Goal: Task Accomplishment & Management: Manage account settings

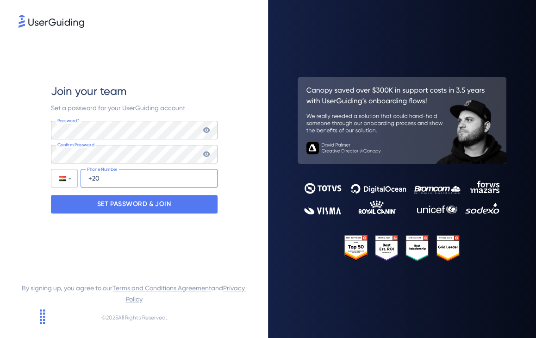
click at [113, 174] on input "+20" at bounding box center [149, 178] width 137 height 19
type input "[PHONE_NUMBER]"
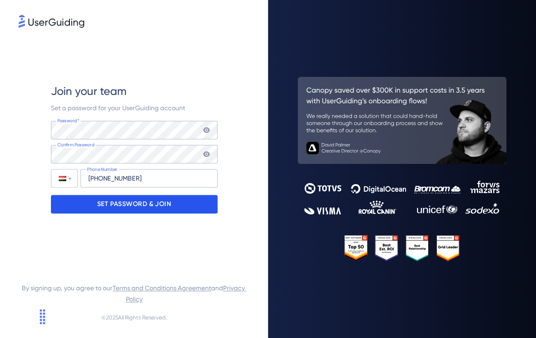
click at [129, 203] on p "SET PASSWORD & JOIN" at bounding box center [134, 204] width 74 height 15
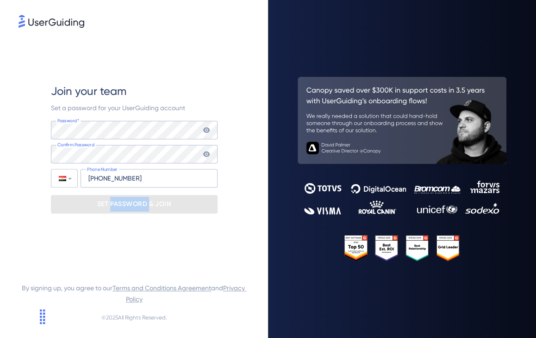
click at [129, 203] on p "SET PASSWORD & JOIN" at bounding box center [134, 204] width 74 height 15
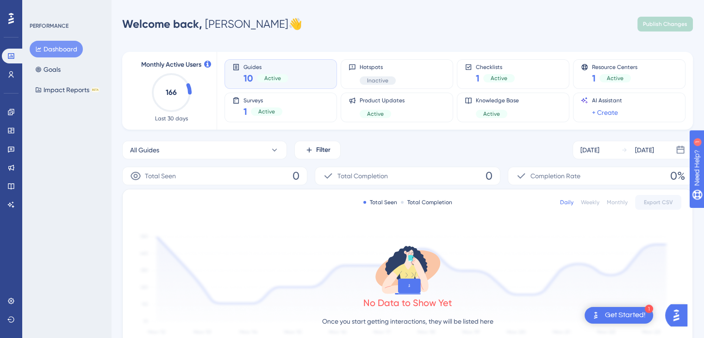
click at [355, 41] on div "Monthly Active Users 166 Last 30 days Guides 10 Active Hotspots Inactive Checkl…" at bounding box center [407, 297] width 571 height 513
click at [275, 39] on div "Performance Users Engagement Widgets Feedback Product Updates Knowledge Base AI…" at bounding box center [407, 292] width 593 height 554
click at [5, 73] on link at bounding box center [11, 74] width 19 height 15
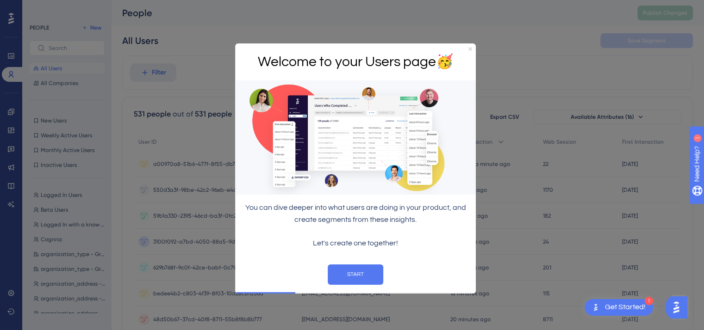
click at [468, 46] on div "Welcome to your Users page 🥳" at bounding box center [355, 62] width 241 height 37
click at [469, 51] on div "Welcome to your Users page 🥳" at bounding box center [355, 62] width 241 height 37
click at [469, 50] on icon "Close Preview" at bounding box center [470, 49] width 4 height 4
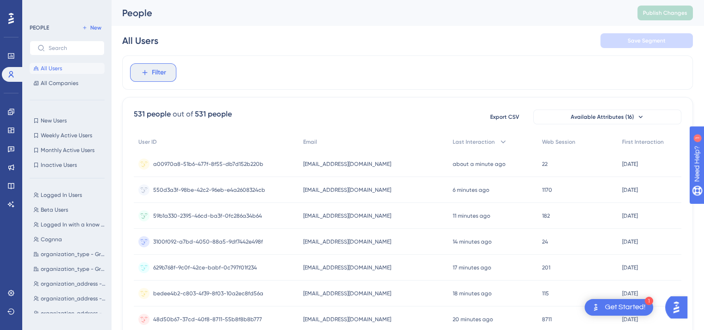
click at [158, 67] on span "Filter" at bounding box center [159, 72] width 14 height 11
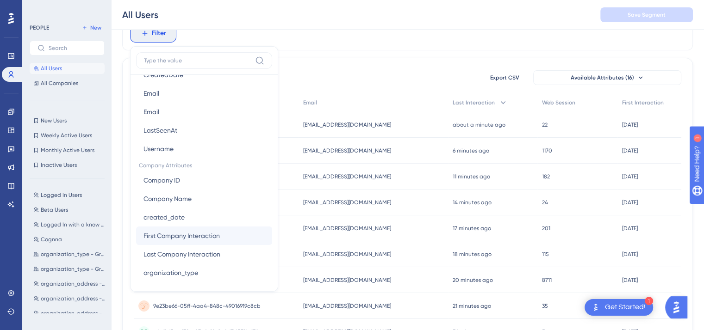
scroll to position [518, 0]
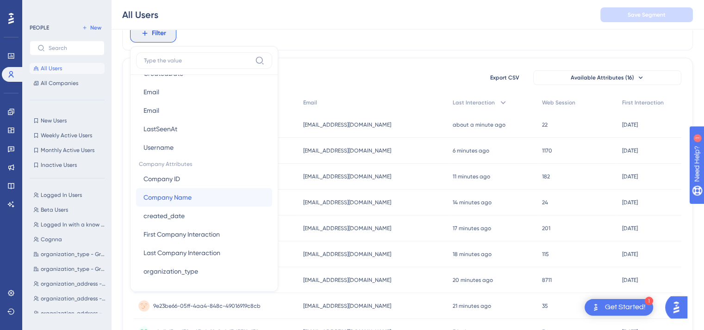
click at [216, 197] on button "Company Name Company Name" at bounding box center [204, 197] width 136 height 19
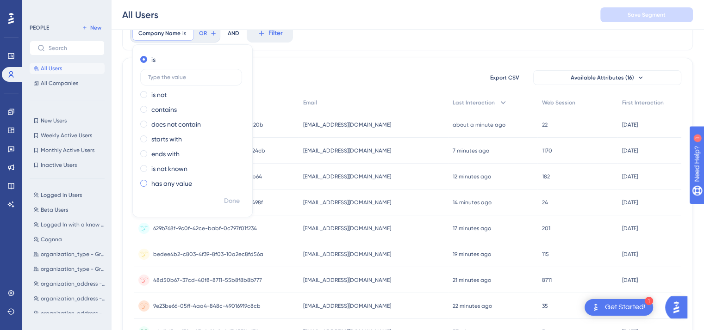
click at [140, 185] on span at bounding box center [143, 183] width 7 height 7
click at [150, 181] on input "radio" at bounding box center [150, 181] width 0 height 0
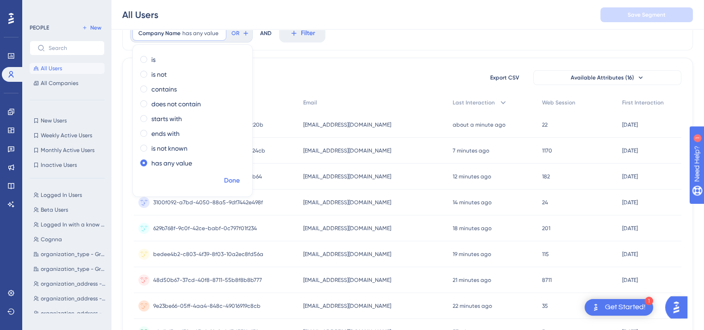
click at [237, 177] on span "Done" at bounding box center [232, 180] width 16 height 11
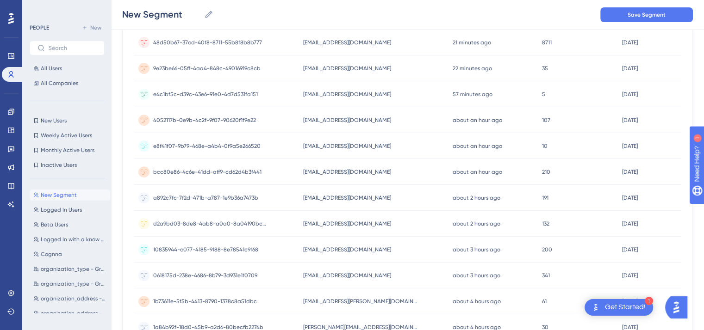
scroll to position [413, 0]
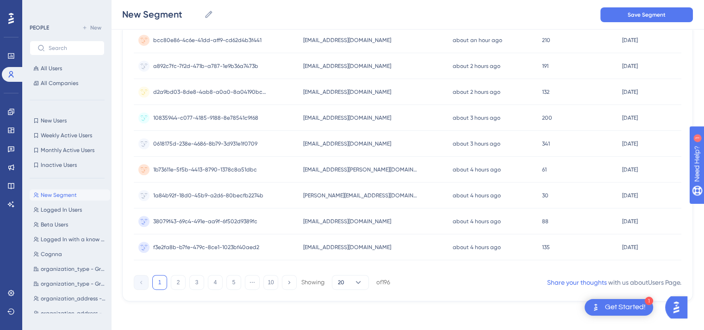
drag, startPoint x: 710, startPoint y: 76, endPoint x: 8, endPoint y: 6, distance: 706.1
drag, startPoint x: 392, startPoint y: 282, endPoint x: 383, endPoint y: 280, distance: 9.0
click at [383, 280] on div "1 2 3 4 5 ⋯ 10 Showing 20 of 196 Share your thoughts with us about Users Page ." at bounding box center [408, 281] width 548 height 19
click at [383, 280] on div "of 196" at bounding box center [383, 283] width 14 height 8
drag, startPoint x: 383, startPoint y: 280, endPoint x: 405, endPoint y: 279, distance: 22.3
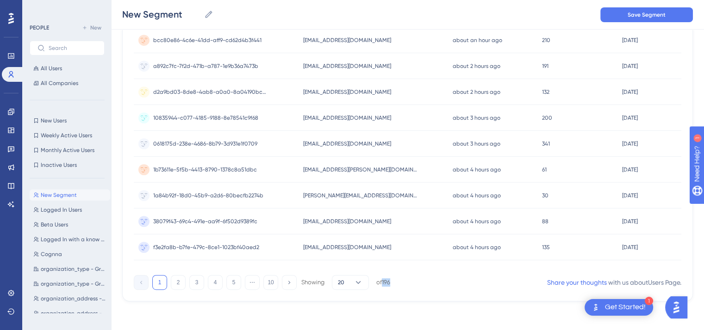
click at [405, 279] on div "1 2 3 4 5 ⋯ 10 Showing 20 of 196 Share your thoughts with us about Users Page ." at bounding box center [408, 281] width 548 height 19
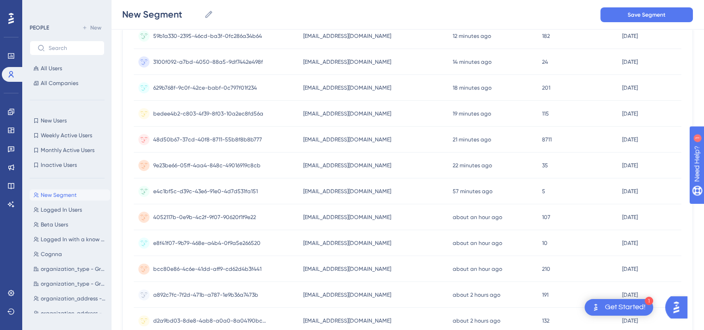
scroll to position [0, 0]
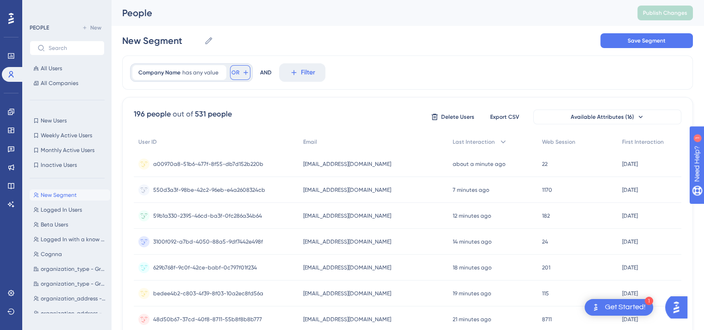
click at [239, 72] on button "OR" at bounding box center [240, 72] width 20 height 15
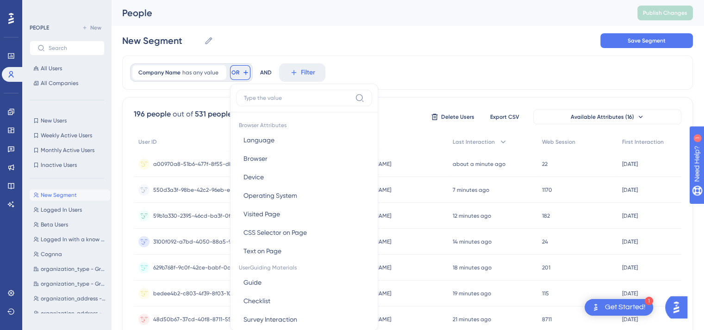
scroll to position [42, 0]
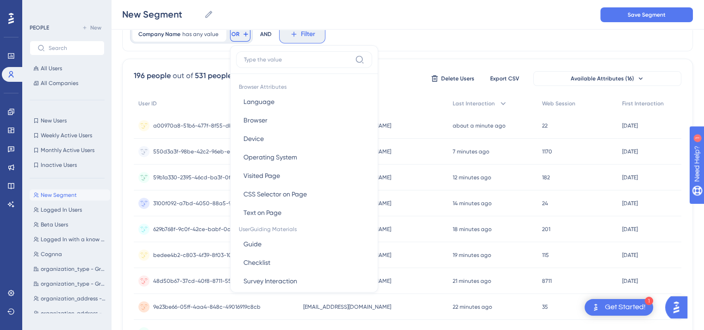
click at [290, 32] on icon at bounding box center [294, 34] width 8 height 8
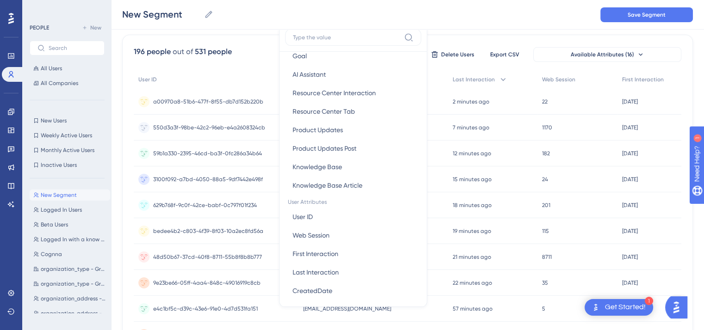
scroll to position [279, 0]
click at [472, 28] on div "New Segment New Segment Save Segment" at bounding box center [407, 15] width 593 height 30
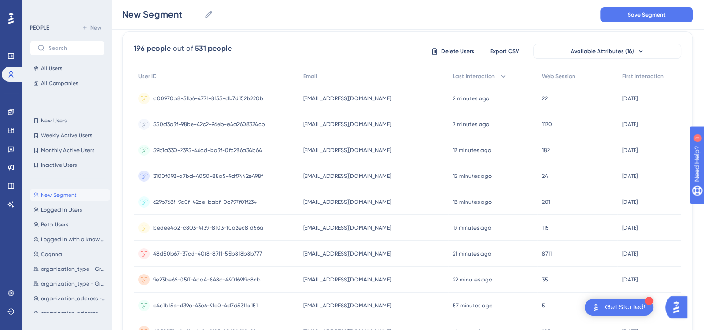
scroll to position [62, 0]
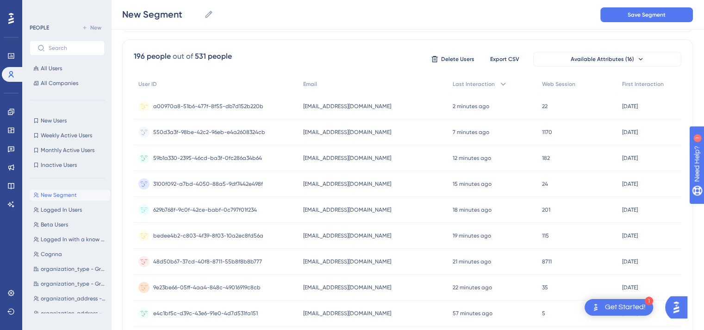
click at [334, 108] on span "shafez+samo001@cognna.com" at bounding box center [347, 106] width 88 height 7
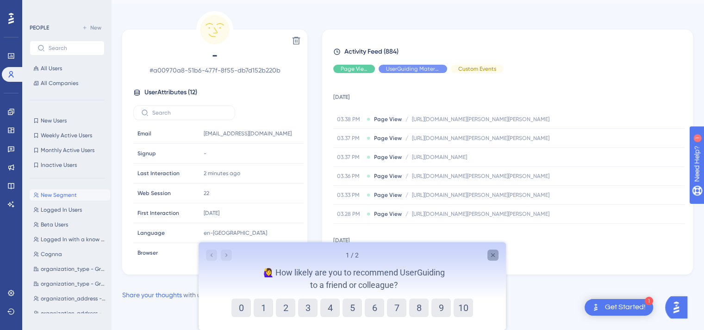
click at [496, 254] on icon "Close survey" at bounding box center [492, 255] width 7 height 7
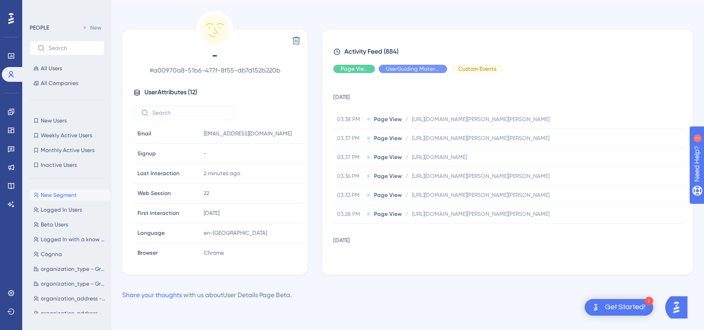
click at [688, 103] on div "11 August 2025 03.38 PM Page View / https://staging.cognna.com/investigate/hunt…" at bounding box center [511, 171] width 356 height 180
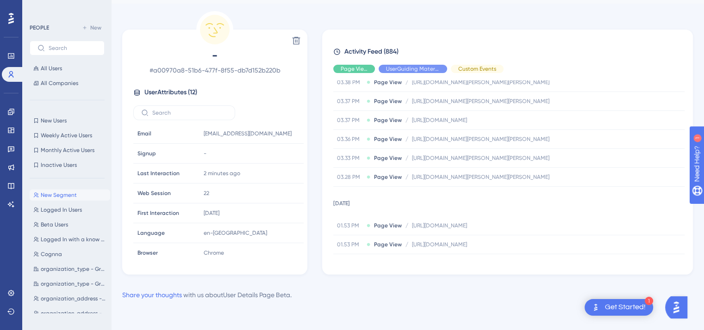
scroll to position [36, 0]
drag, startPoint x: 198, startPoint y: 136, endPoint x: 289, endPoint y: 129, distance: 90.9
click at [289, 129] on td "shafez+samo001@cognna.com Copy shafez+samo001@cognna.com" at bounding box center [251, 134] width 104 height 20
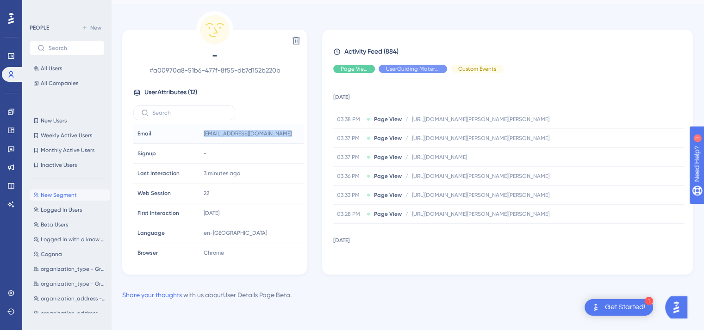
scroll to position [0, 0]
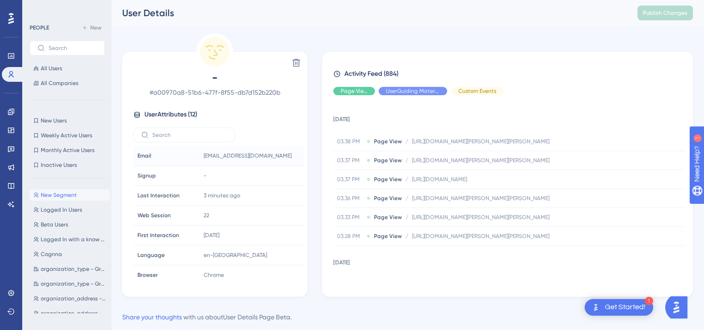
click at [298, 33] on div "Delete - # a00970a8-51b6-477f-8f55-db7d152b220b User Attributes ( 12 ) Email Em…" at bounding box center [214, 165] width 185 height 264
click at [57, 81] on span "All Companies" at bounding box center [59, 83] width 37 height 7
click at [59, 87] on button "All Companies" at bounding box center [67, 83] width 75 height 11
click at [53, 72] on span "All Users" at bounding box center [51, 68] width 21 height 7
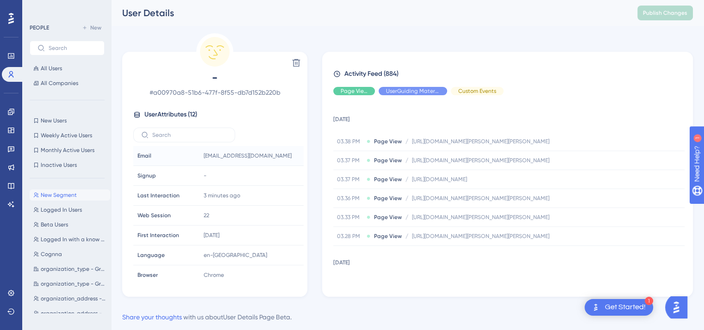
click at [185, 46] on div "Delete - # a00970a8-51b6-477f-8f55-db7d152b220b User Attributes ( 12 ) Email Em…" at bounding box center [214, 165] width 185 height 264
click at [65, 124] on span "New Users" at bounding box center [54, 120] width 26 height 7
click at [62, 133] on span "Weekly Active Users" at bounding box center [66, 135] width 51 height 7
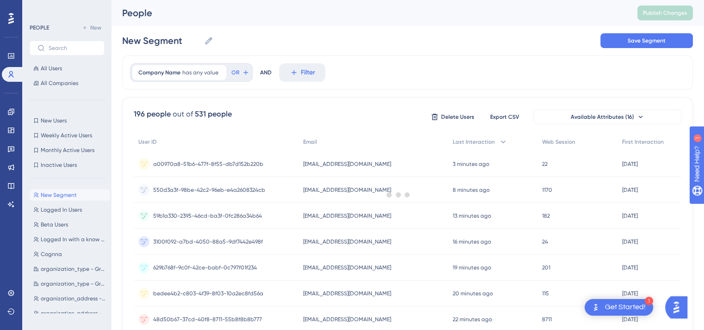
scroll to position [62, 0]
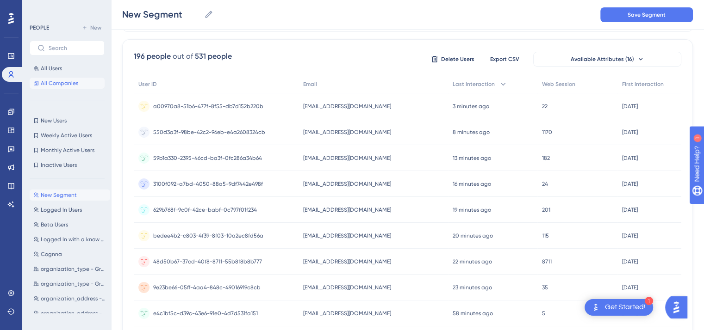
click at [48, 86] on span "All Companies" at bounding box center [59, 83] width 37 height 7
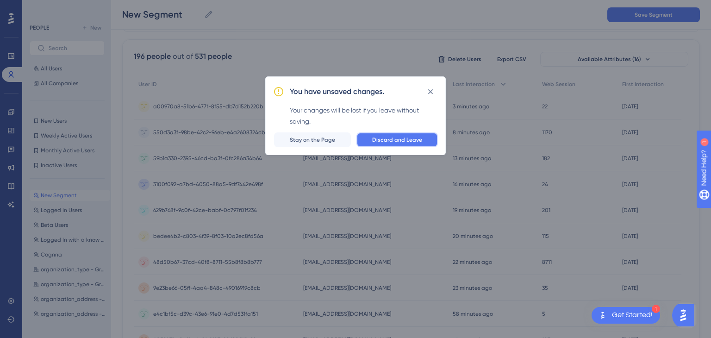
click at [411, 142] on span "Discard and Leave" at bounding box center [397, 139] width 50 height 7
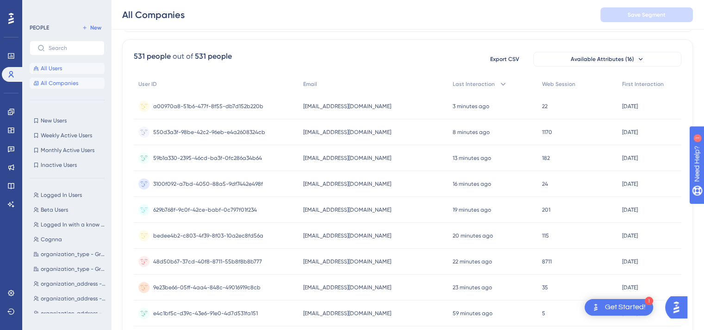
click at [66, 69] on button "All Users" at bounding box center [67, 68] width 75 height 11
click at [51, 81] on span "All Companies" at bounding box center [59, 83] width 37 height 7
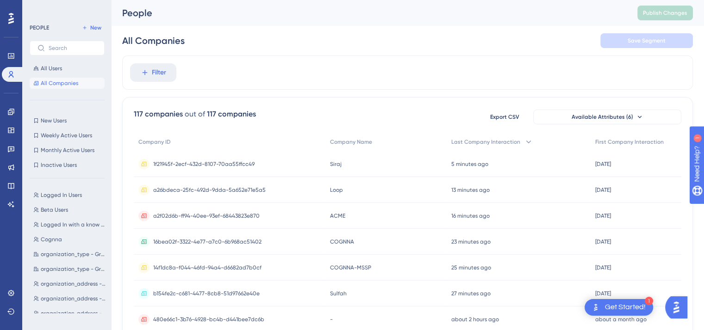
click at [207, 114] on div "117 companies" at bounding box center [231, 114] width 49 height 11
click at [5, 56] on link at bounding box center [11, 56] width 19 height 15
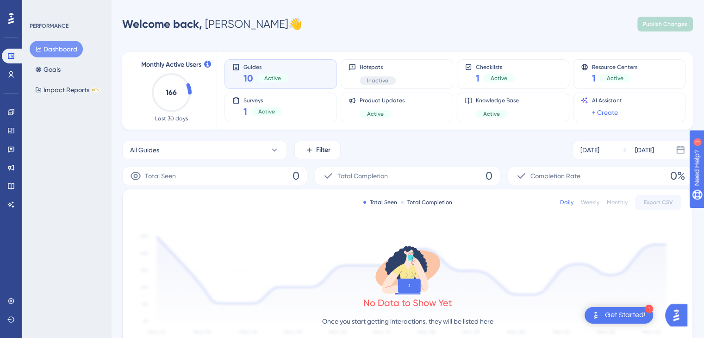
click at [171, 91] on text "166" at bounding box center [171, 92] width 11 height 9
click at [170, 91] on text "166" at bounding box center [171, 92] width 11 height 9
click at [164, 63] on span "Monthly Active Users" at bounding box center [171, 64] width 60 height 11
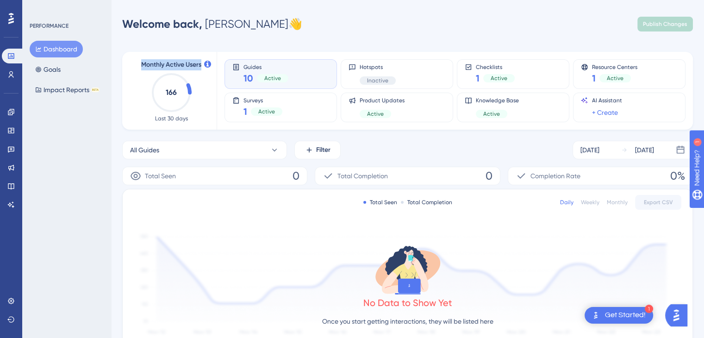
click at [164, 63] on span "Monthly Active Users" at bounding box center [171, 64] width 60 height 11
drag, startPoint x: 164, startPoint y: 63, endPoint x: 175, endPoint y: 91, distance: 30.2
click at [175, 91] on div "Monthly Active Users 166 Last 30 days" at bounding box center [171, 90] width 68 height 63
click at [175, 91] on text "166" at bounding box center [171, 92] width 11 height 9
click at [168, 91] on text "166" at bounding box center [171, 92] width 11 height 9
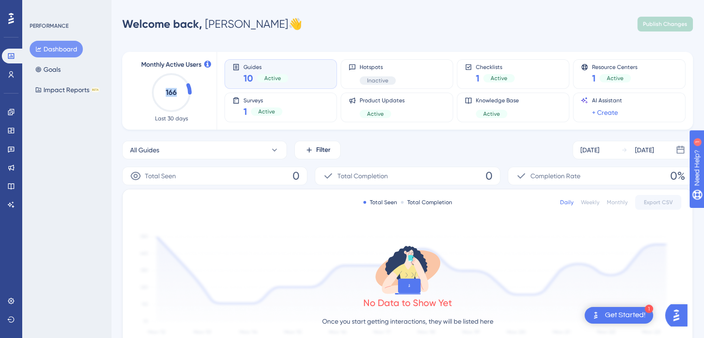
click at [168, 91] on text "166" at bounding box center [171, 92] width 11 height 9
click at [265, 67] on span "Guides" at bounding box center [265, 66] width 45 height 6
click at [242, 69] on div "Guides 10 Active" at bounding box center [280, 73] width 97 height 21
click at [248, 78] on span "10" at bounding box center [248, 78] width 10 height 13
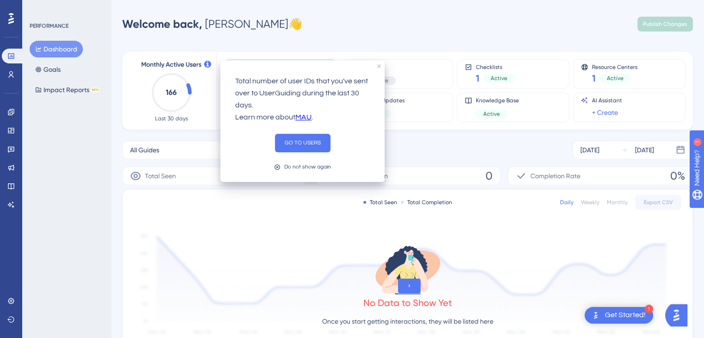
click at [295, 37] on div "Performance Users Engagement Widgets Feedback Product Updates Knowledge Base AI…" at bounding box center [407, 292] width 593 height 554
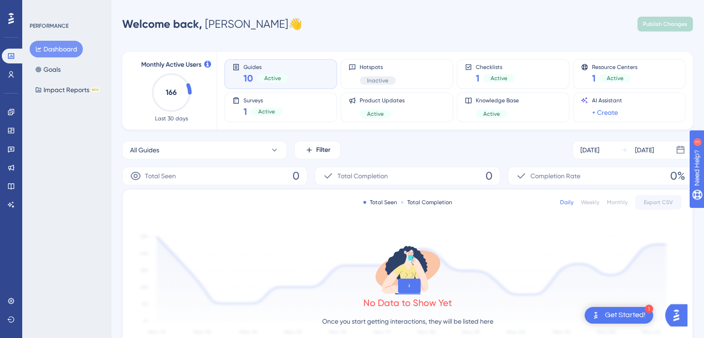
click at [255, 75] on div "10 Active" at bounding box center [265, 78] width 45 height 13
click at [257, 76] on div "Active" at bounding box center [272, 78] width 31 height 8
click at [248, 81] on span "10" at bounding box center [248, 78] width 10 height 13
click at [248, 80] on span "10" at bounding box center [248, 78] width 10 height 13
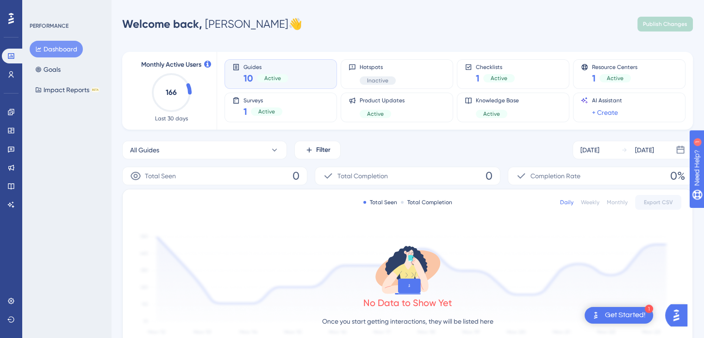
click at [277, 74] on div "10 Active" at bounding box center [265, 78] width 45 height 13
click at [10, 77] on icon at bounding box center [10, 74] width 7 height 7
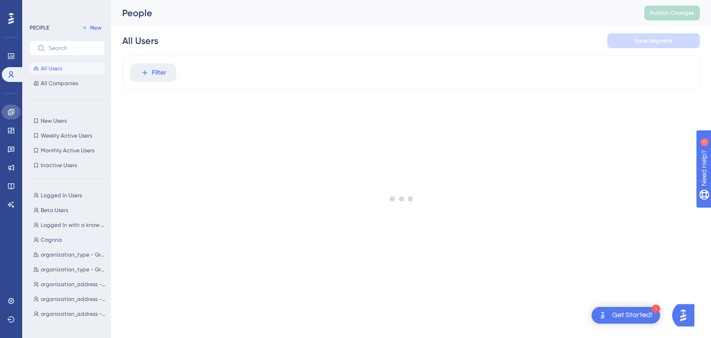
click at [15, 108] on link at bounding box center [11, 112] width 19 height 15
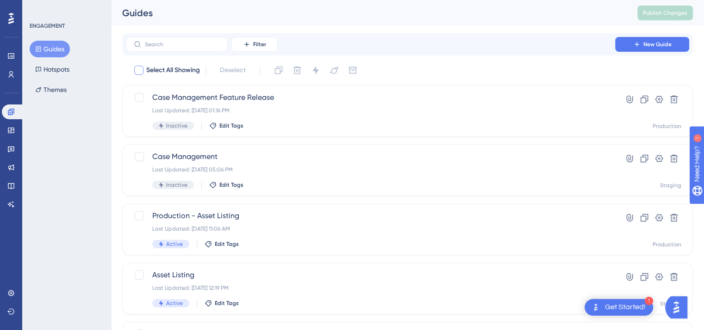
click at [166, 68] on span "Select All Showing" at bounding box center [173, 70] width 54 height 11
checkbox input "true"
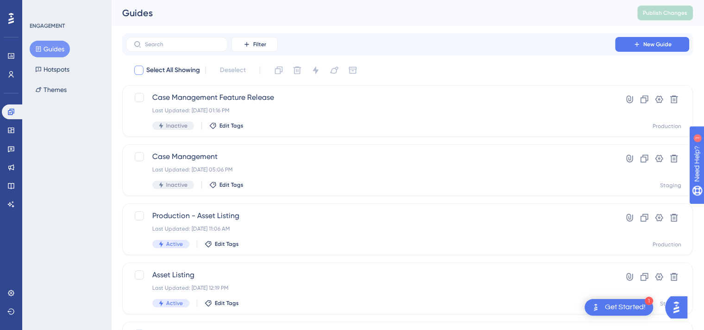
checkbox input "true"
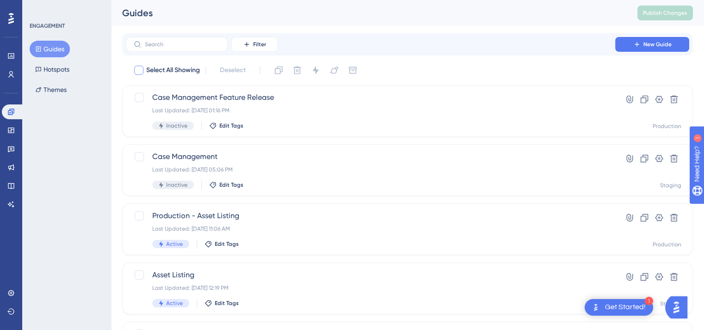
checkbox input "true"
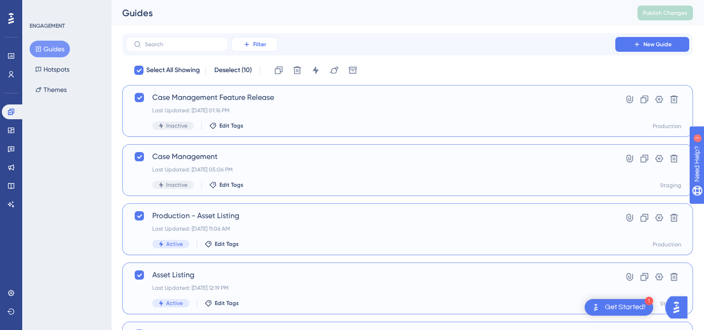
click at [253, 38] on button "Filter" at bounding box center [254, 44] width 46 height 15
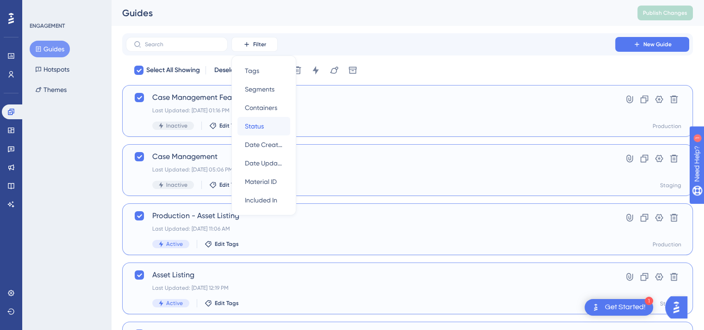
click at [267, 128] on div "Status Status" at bounding box center [264, 126] width 38 height 19
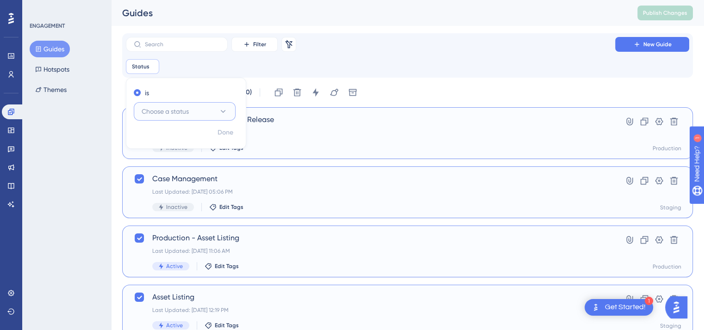
click at [219, 109] on icon at bounding box center [222, 111] width 9 height 9
click at [206, 140] on div "Active Active" at bounding box center [184, 140] width 75 height 19
checkbox input "false"
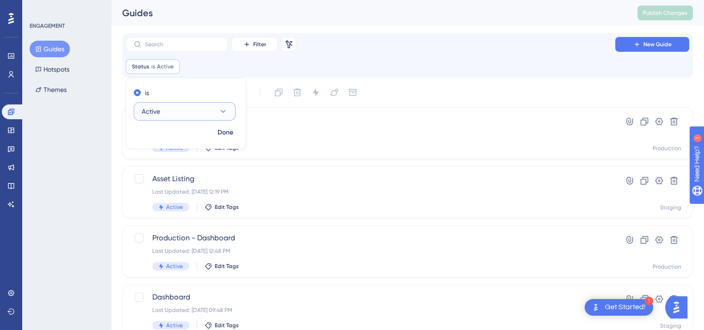
checkbox input "false"
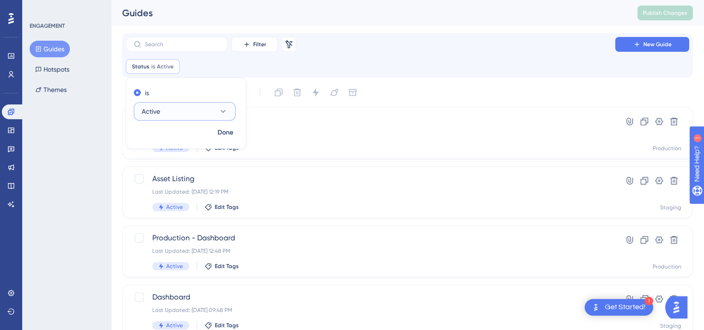
checkbox input "false"
click at [228, 131] on span "Done" at bounding box center [226, 132] width 16 height 11
click at [452, 37] on div "Filter Remove Filters New Guide" at bounding box center [407, 44] width 563 height 15
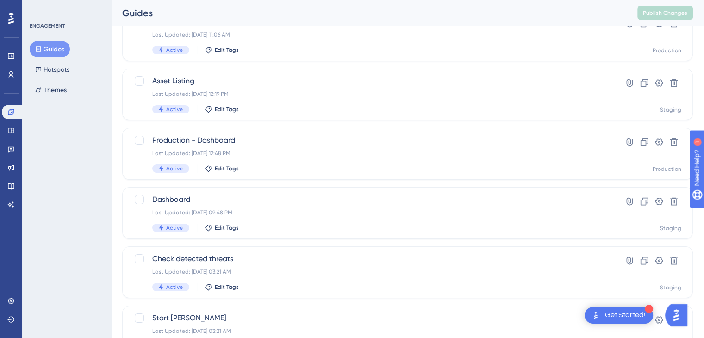
scroll to position [97, 0]
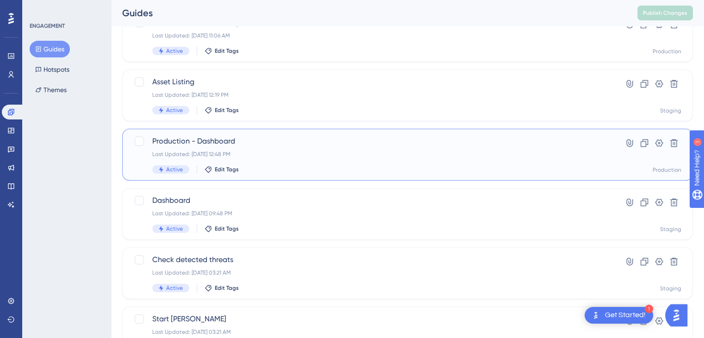
click at [477, 147] on div "Production - Dashboard Last Updated: Jul 08 2025, 12:48 PM Active Edit Tags" at bounding box center [370, 155] width 436 height 38
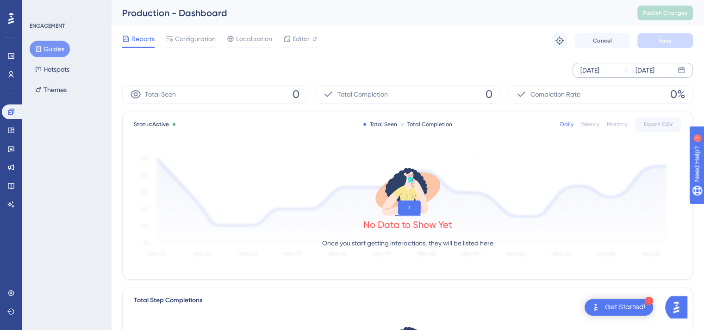
click at [599, 72] on div "[DATE]" at bounding box center [589, 70] width 19 height 11
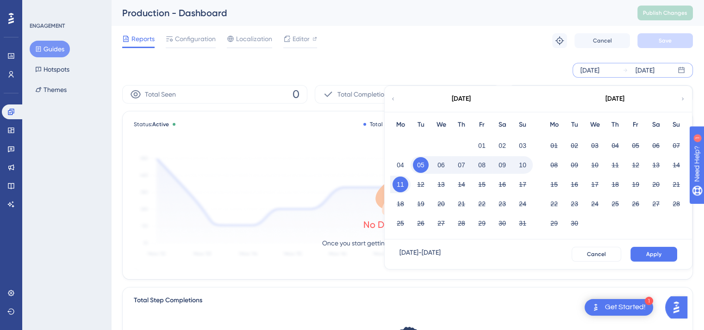
click at [469, 56] on div "Aug 05 2025 Aug 11 2025 August 2025 Mo Tu We Th Fr Sa Su 01 02 03 04 05 06 07 0…" at bounding box center [407, 71] width 571 height 30
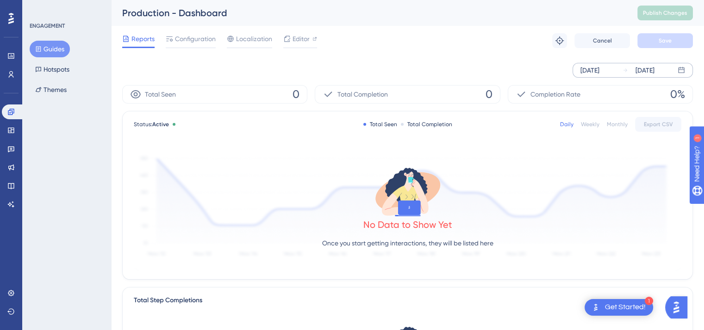
click at [633, 71] on div "[DATE]" at bounding box center [639, 70] width 32 height 11
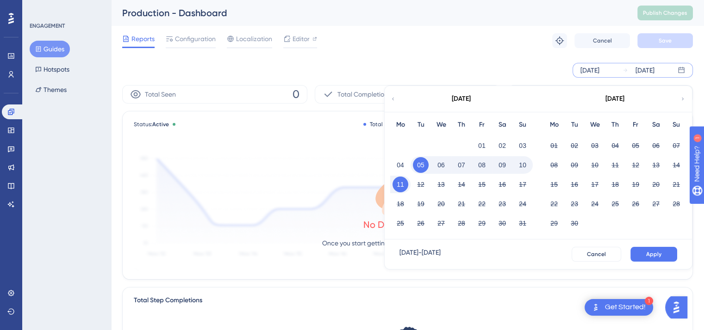
click at [400, 184] on button "11" at bounding box center [400, 185] width 16 height 16
click at [392, 100] on icon at bounding box center [393, 99] width 6 height 8
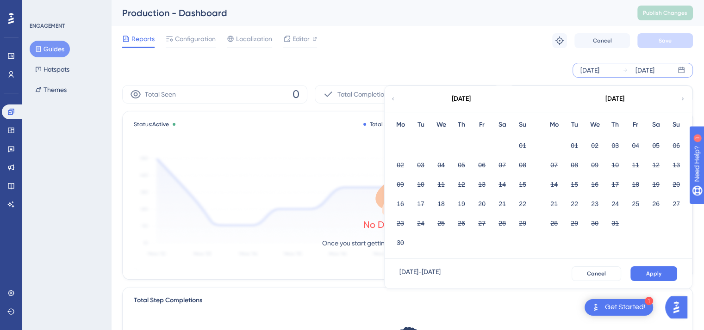
click at [392, 100] on icon at bounding box center [393, 99] width 6 height 8
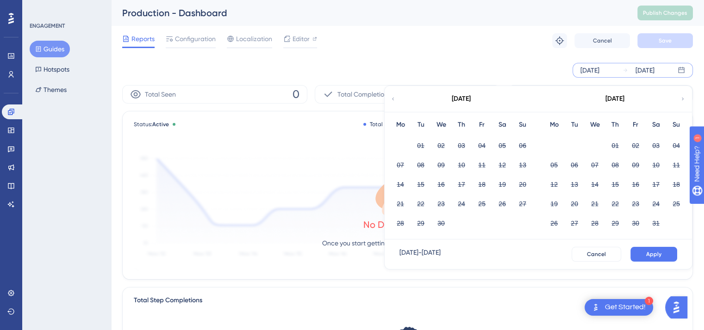
click at [683, 97] on icon at bounding box center [683, 99] width 6 height 8
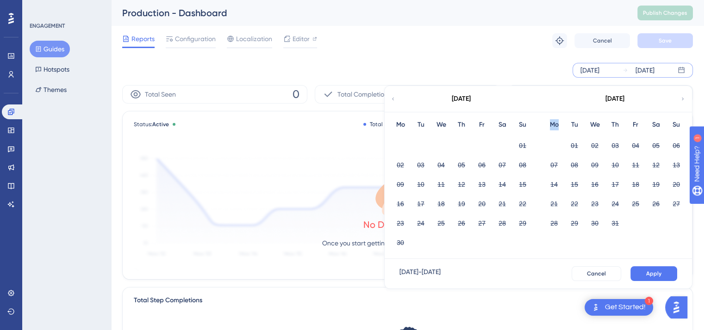
click at [683, 97] on icon at bounding box center [683, 99] width 6 height 8
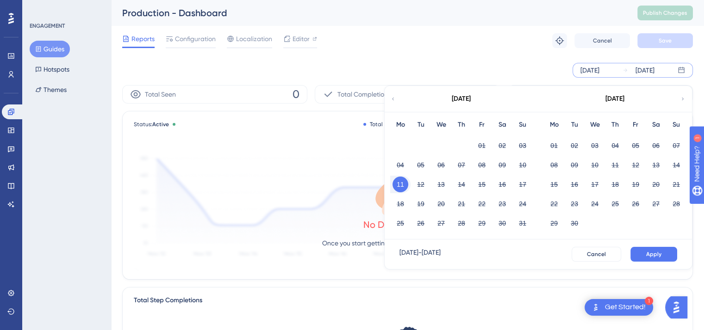
click at [535, 180] on div "Mo Tu We Th Fr Sa Su 01 02 03 04 05 06 07 08 09 10 11 12 13 14 15 16 17 18 19 2…" at bounding box center [462, 176] width 154 height 128
click at [496, 192] on div "16" at bounding box center [502, 185] width 20 height 18
click at [516, 191] on div "17" at bounding box center [522, 185] width 20 height 18
click at [516, 189] on div "17" at bounding box center [522, 185] width 20 height 18
click at [599, 256] on span "Cancel" at bounding box center [596, 254] width 19 height 7
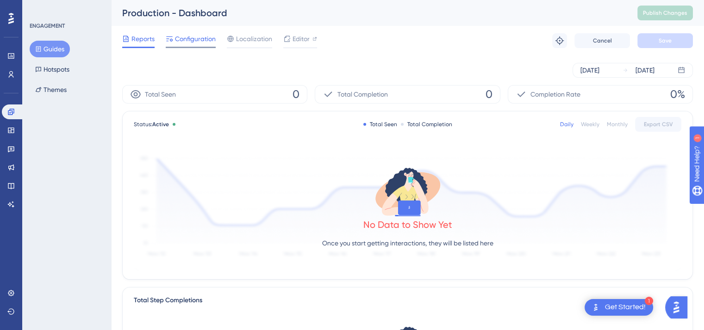
click at [185, 42] on span "Configuration" at bounding box center [195, 38] width 41 height 11
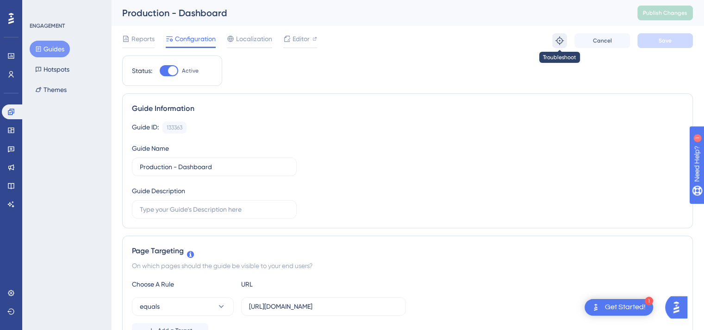
click at [554, 38] on button at bounding box center [559, 40] width 15 height 15
click at [560, 42] on icon at bounding box center [559, 40] width 9 height 9
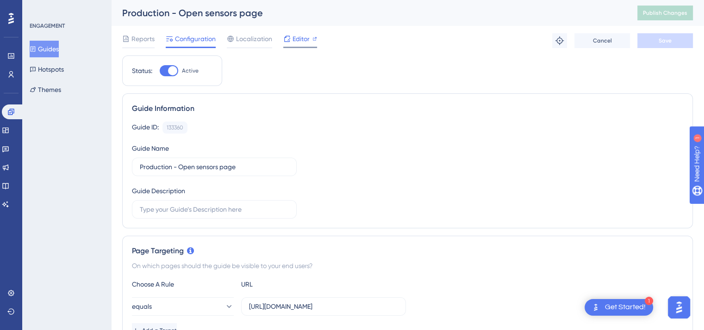
click at [289, 43] on div at bounding box center [286, 38] width 7 height 11
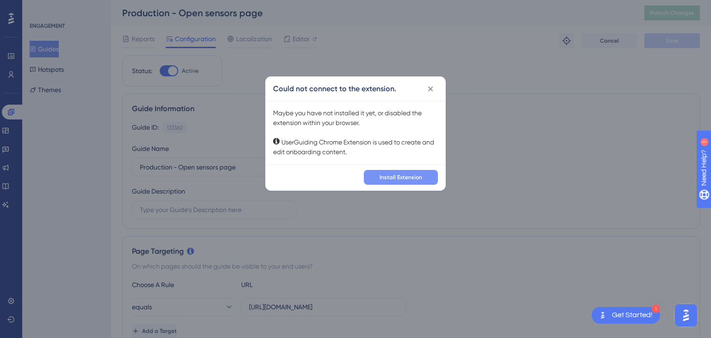
click at [400, 172] on button "Install Extension" at bounding box center [401, 177] width 74 height 15
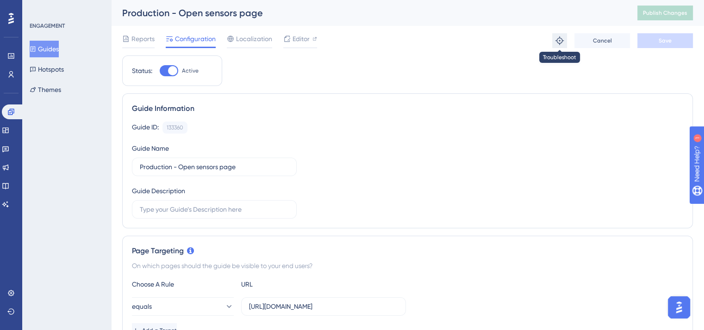
click at [559, 42] on icon at bounding box center [559, 40] width 9 height 9
click at [557, 37] on icon at bounding box center [559, 40] width 9 height 9
click at [57, 50] on button "Guides" at bounding box center [44, 49] width 29 height 17
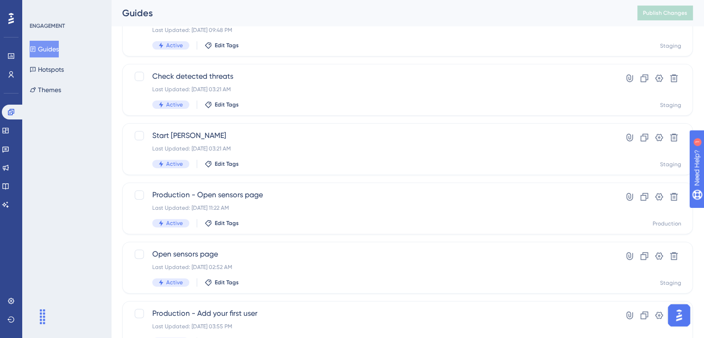
scroll to position [384, 0]
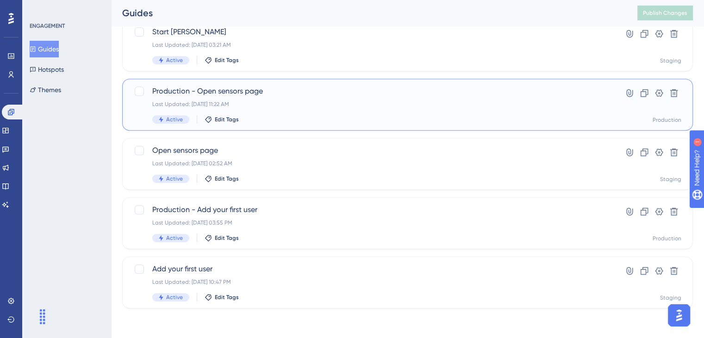
click at [326, 93] on span "Production - Open sensors page" at bounding box center [370, 91] width 436 height 11
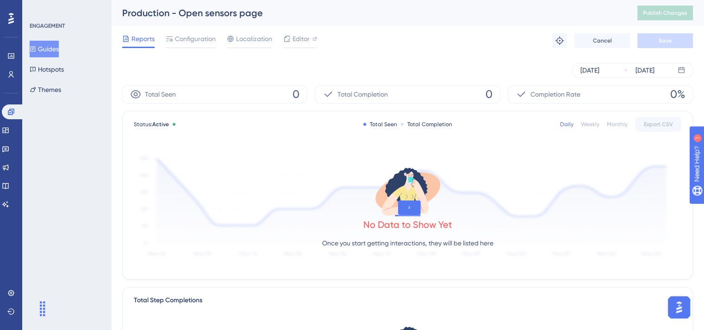
drag, startPoint x: 402, startPoint y: 178, endPoint x: 487, endPoint y: 168, distance: 85.4
click at [486, 168] on div "No Data to Show Yet Once you start getting interactions, they will be listed he…" at bounding box center [408, 210] width 548 height 124
click at [593, 119] on div "Daily Weekly Monthly Export CSV" at bounding box center [620, 124] width 121 height 15
click at [592, 122] on div "Weekly" at bounding box center [590, 124] width 19 height 7
click at [183, 41] on span "Configuration" at bounding box center [195, 38] width 41 height 11
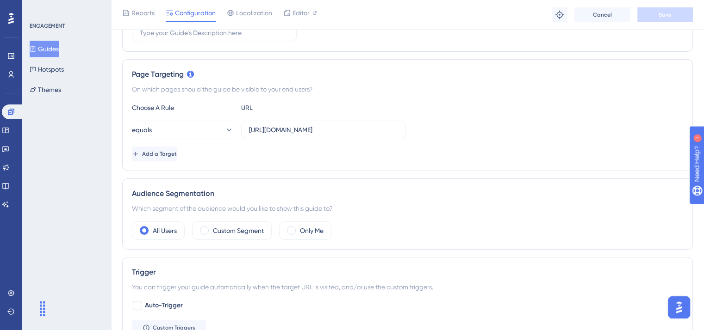
scroll to position [165, 0]
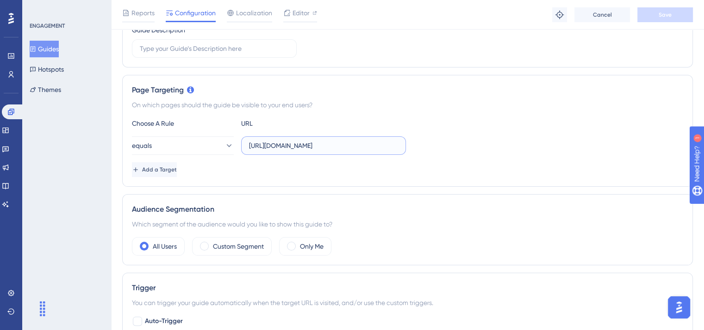
click at [263, 144] on input "https://platform.cognna.com/settings/manage-sensors" at bounding box center [323, 146] width 149 height 10
click at [258, 145] on input "https://platform.cognna.com/settings/manage-sensors" at bounding box center [323, 146] width 149 height 10
drag, startPoint x: 248, startPoint y: 145, endPoint x: 426, endPoint y: 143, distance: 178.2
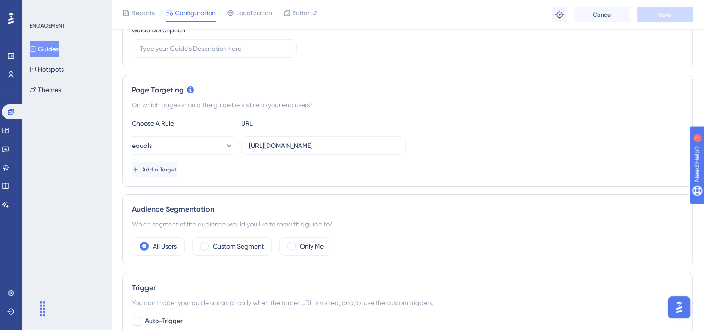
click at [426, 143] on div "equals https://platform.cognna.com/settings/manage-sensors" at bounding box center [407, 146] width 551 height 19
click at [357, 147] on input "https://platform.cognna.com/settings/manage-sensors" at bounding box center [323, 146] width 149 height 10
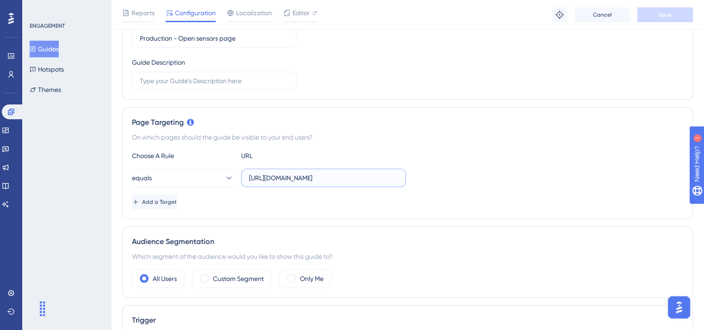
scroll to position [131, 0]
drag, startPoint x: 243, startPoint y: 178, endPoint x: 399, endPoint y: 179, distance: 155.5
click at [400, 179] on label "https://platform.cognna.com/settings/manage-sensors" at bounding box center [323, 179] width 165 height 19
click at [380, 179] on input "https://platform.cognna.com/settings/manage-sensors" at bounding box center [323, 179] width 149 height 10
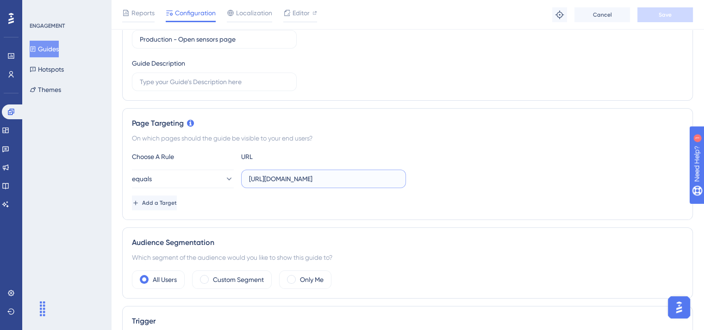
click at [380, 179] on input "https://platform.cognna.com/settings/manage-sensors" at bounding box center [323, 179] width 149 height 10
click at [211, 178] on button "equals" at bounding box center [183, 179] width 102 height 19
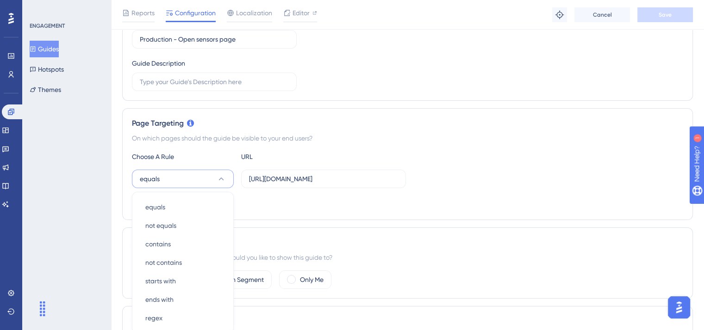
scroll to position [228, 0]
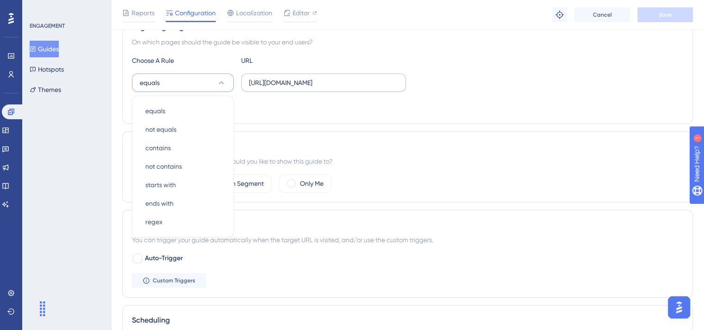
click at [300, 87] on label "https://platform.cognna.com/settings/manage-sensors" at bounding box center [323, 83] width 165 height 19
click at [300, 87] on input "https://platform.cognna.com/settings/manage-sensors" at bounding box center [323, 83] width 149 height 10
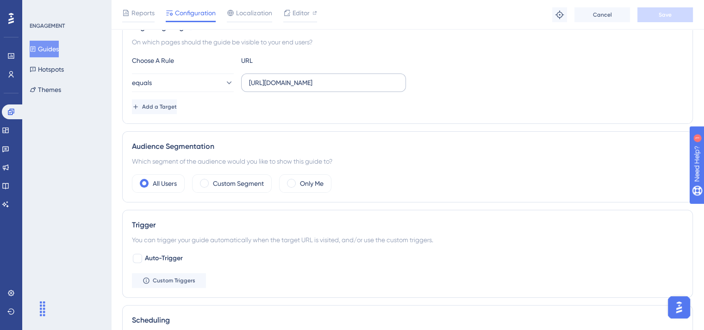
click at [300, 87] on label "https://platform.cognna.com/settings/manage-sensors" at bounding box center [323, 83] width 165 height 19
click at [300, 87] on input "https://platform.cognna.com/settings/manage-sensors" at bounding box center [323, 83] width 149 height 10
click at [300, 87] on label "https://platform.cognna.com/settings/manage-sensors" at bounding box center [323, 83] width 165 height 19
click at [300, 87] on input "https://platform.cognna.com/settings/manage-sensors" at bounding box center [323, 83] width 149 height 10
click at [371, 119] on div "Page Targeting On which pages should the guide be visible to your end users? Ch…" at bounding box center [407, 68] width 571 height 112
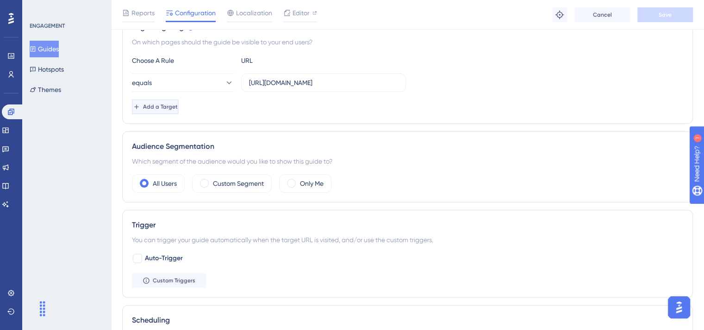
click at [178, 103] on span "Add a Target" at bounding box center [160, 106] width 35 height 7
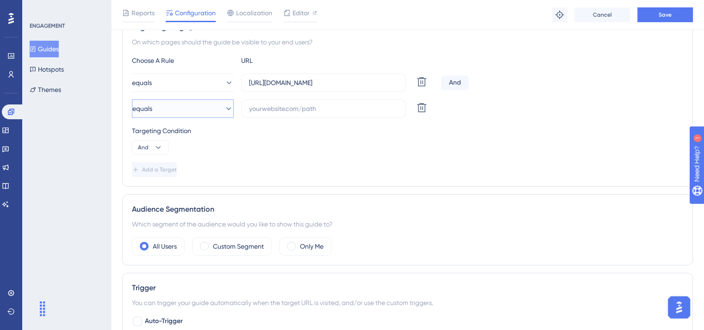
click at [215, 110] on button "equals" at bounding box center [183, 109] width 102 height 19
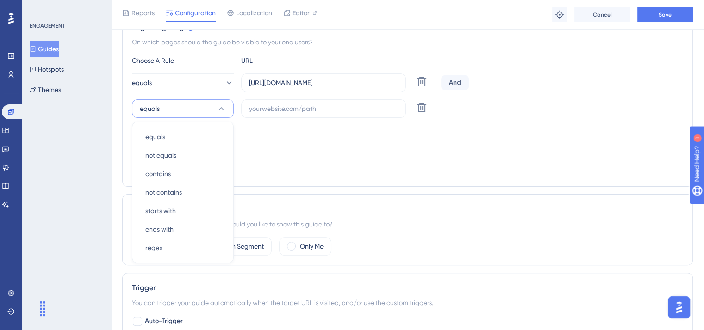
scroll to position [254, 0]
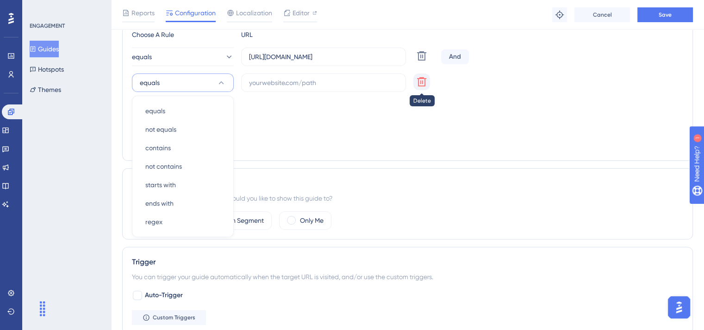
click at [427, 64] on button at bounding box center [421, 56] width 17 height 17
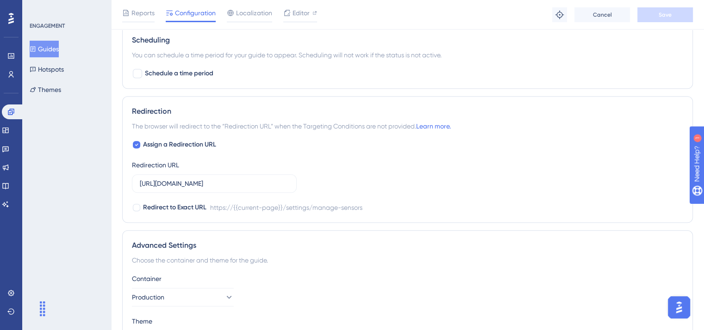
scroll to position [511, 0]
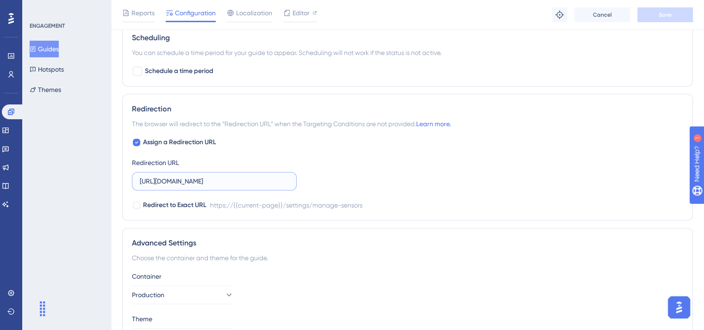
click at [198, 179] on input "https://platform.cognna.com/settings/manage-sensors" at bounding box center [214, 181] width 149 height 10
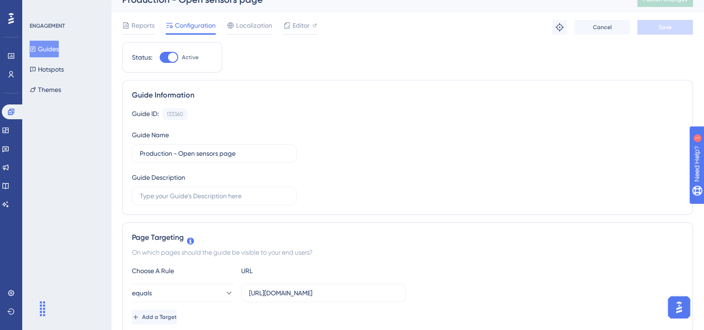
scroll to position [0, 0]
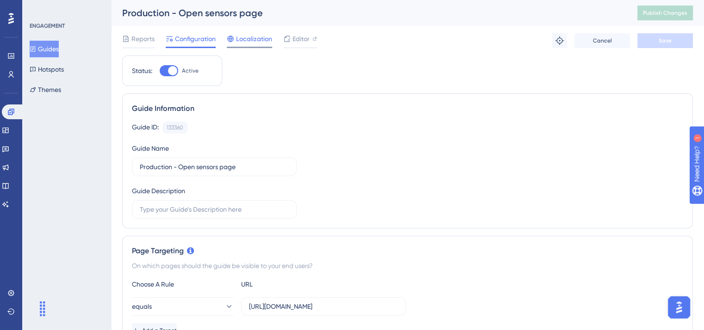
click at [239, 41] on span "Localization" at bounding box center [254, 38] width 36 height 11
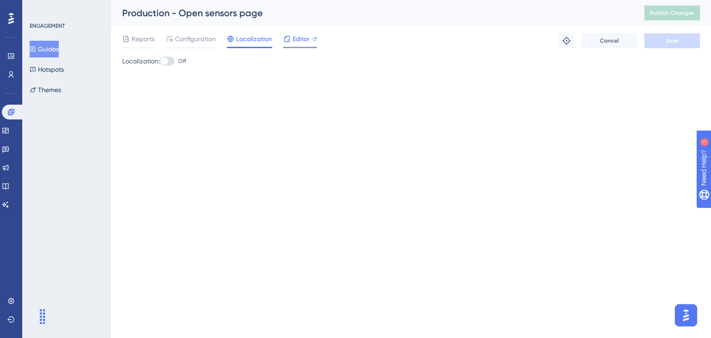
click at [302, 44] on span "Editor" at bounding box center [301, 38] width 17 height 11
click at [143, 36] on span "Reports" at bounding box center [142, 38] width 23 height 11
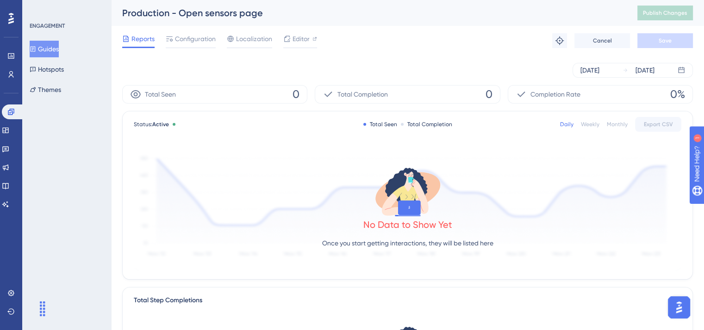
click at [276, 67] on div "Aug 05 2025 Aug 11 2025" at bounding box center [407, 70] width 571 height 15
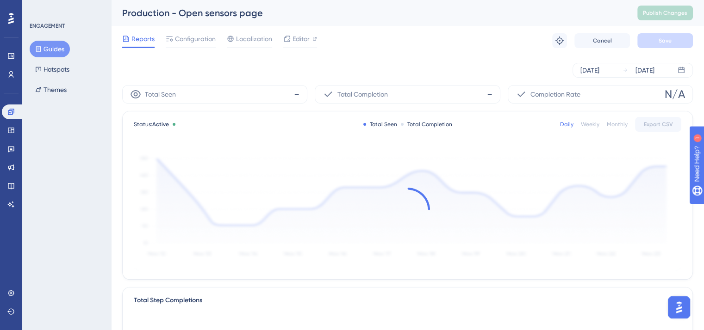
click at [200, 61] on div "[DATE] [DATE]" at bounding box center [407, 71] width 571 height 30
click at [335, 55] on div "Reports Configuration Localization Editor Troubleshoot Cancel Save" at bounding box center [407, 41] width 571 height 30
click at [56, 72] on button "Hotspots" at bounding box center [52, 69] width 45 height 17
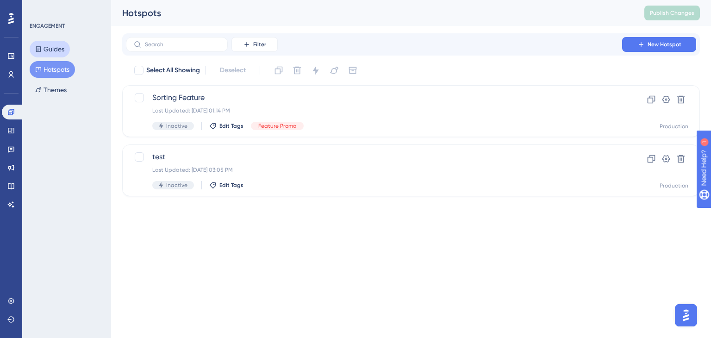
click at [50, 51] on button "Guides" at bounding box center [50, 49] width 40 height 17
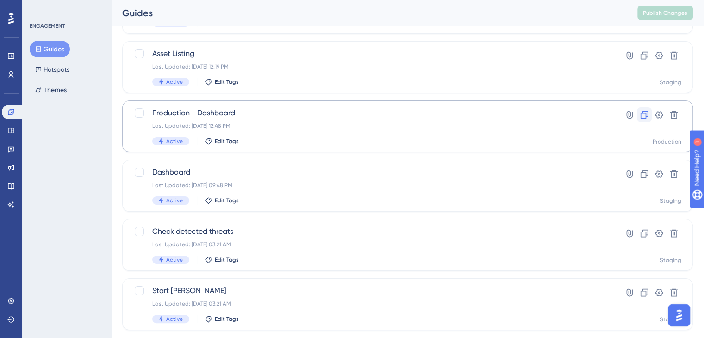
scroll to position [125, 0]
click at [542, 118] on span "Production - Dashboard" at bounding box center [370, 113] width 436 height 11
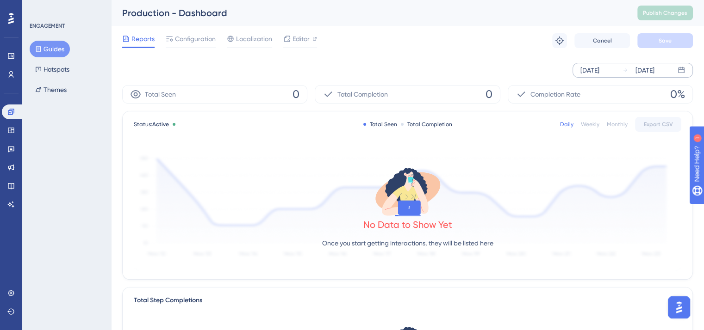
click at [675, 70] on div "Aug 05 2025 Aug 11 2025" at bounding box center [633, 70] width 120 height 15
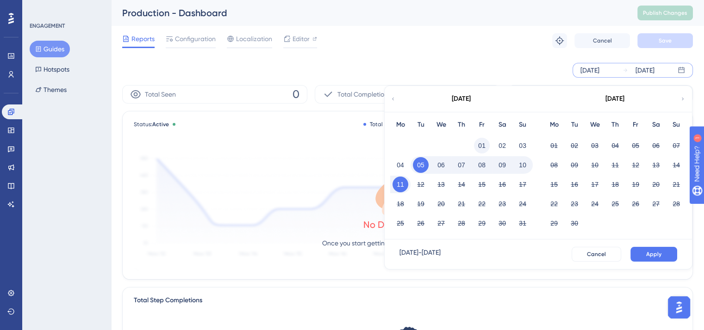
click at [477, 142] on button "01" at bounding box center [482, 146] width 16 height 16
click at [646, 249] on button "Apply" at bounding box center [653, 254] width 47 height 15
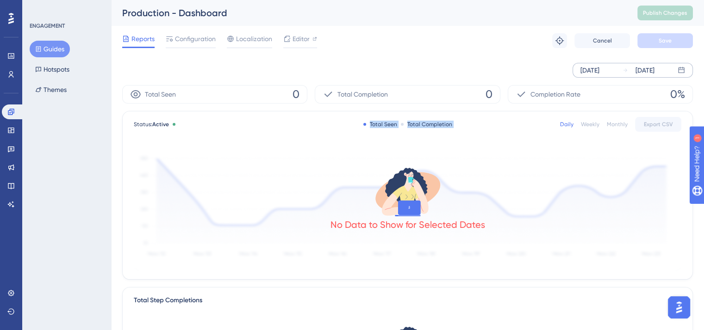
drag, startPoint x: 372, startPoint y: 125, endPoint x: 454, endPoint y: 121, distance: 82.0
click at [454, 121] on div "Status: Active Total Seen Total Completion Daily Weekly Monthly Export CSV" at bounding box center [408, 124] width 548 height 11
click at [385, 120] on div "Status: Active Total Seen Total Completion Daily Weekly Monthly Export CSV" at bounding box center [408, 124] width 548 height 11
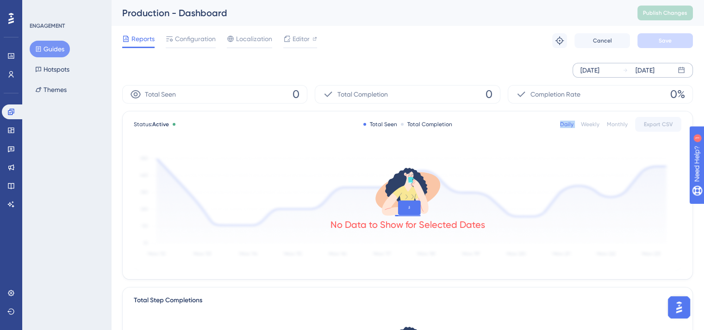
drag, startPoint x: 385, startPoint y: 120, endPoint x: 411, endPoint y: 130, distance: 28.1
click at [411, 130] on div "Status: Active Total Seen Total Completion Daily Weekly Monthly Export CSV" at bounding box center [408, 124] width 548 height 11
drag, startPoint x: 411, startPoint y: 130, endPoint x: 348, endPoint y: 119, distance: 64.8
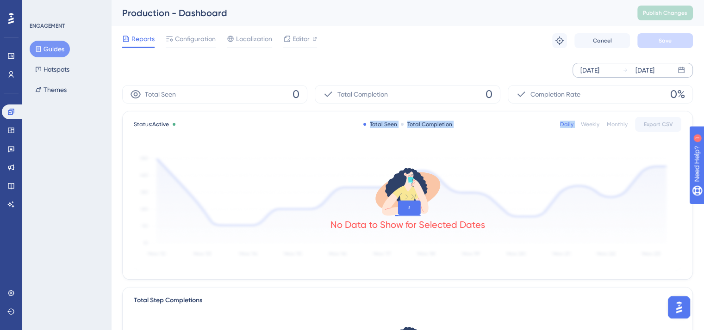
click at [348, 119] on div "Status: Active Total Seen Total Completion Daily Weekly Monthly Export CSV" at bounding box center [408, 124] width 548 height 11
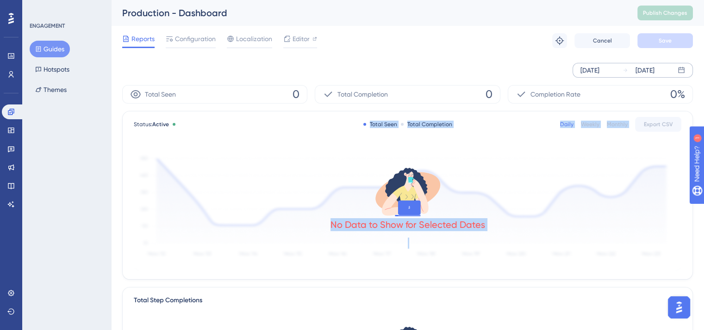
drag, startPoint x: 348, startPoint y: 119, endPoint x: 592, endPoint y: 156, distance: 247.6
click at [592, 156] on div "Status: Active Total Seen Total Completion Daily Weekly Monthly Export CSV No D…" at bounding box center [408, 196] width 570 height 168
click at [443, 117] on div "Status: Active Total Seen Total Completion Daily Weekly Monthly Export CSV No D…" at bounding box center [408, 196] width 570 height 168
drag, startPoint x: 367, startPoint y: 118, endPoint x: 557, endPoint y: 195, distance: 205.4
click at [557, 195] on div "Status: Active Total Seen Total Completion Daily Weekly Monthly Export CSV No D…" at bounding box center [408, 196] width 570 height 168
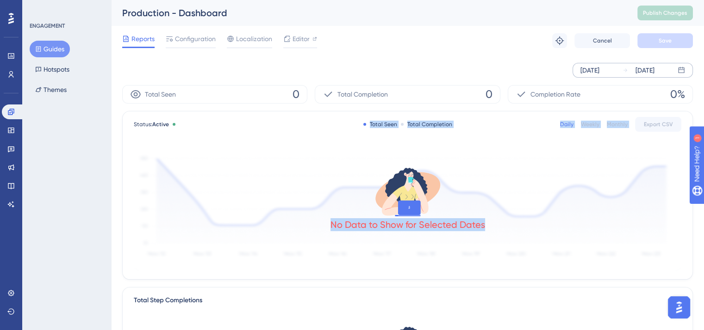
click at [557, 195] on div "No Data to Show for Selected Dates" at bounding box center [408, 210] width 548 height 124
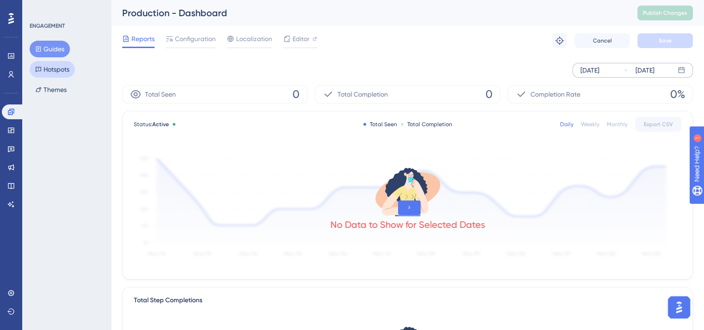
click at [52, 76] on button "Hotspots" at bounding box center [52, 69] width 45 height 17
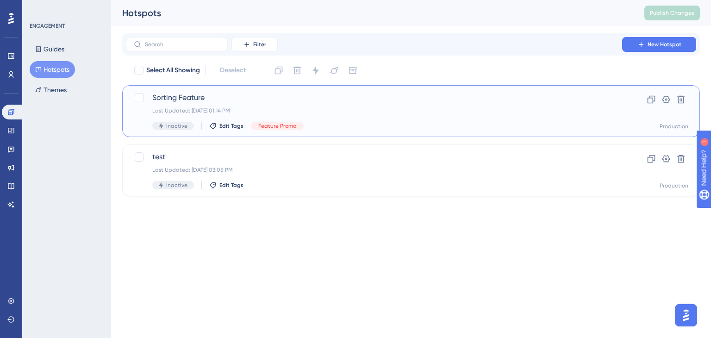
click at [168, 99] on span "Sorting Feature" at bounding box center [373, 97] width 443 height 11
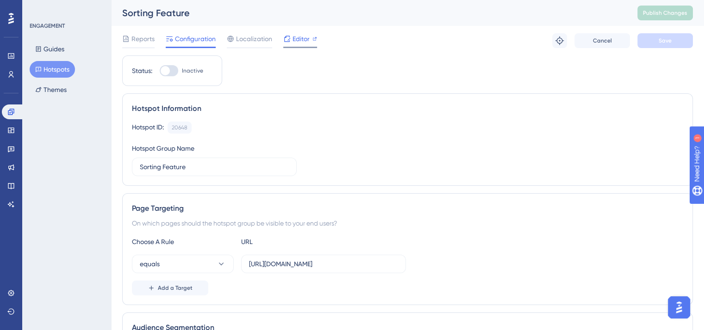
click at [299, 43] on span "Editor" at bounding box center [301, 38] width 17 height 11
click at [61, 90] on button "Themes" at bounding box center [51, 89] width 43 height 17
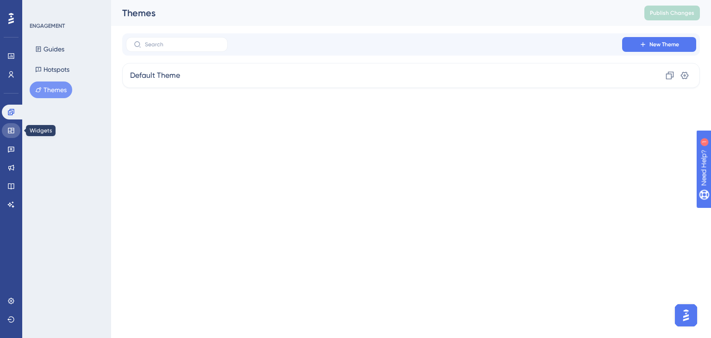
click at [12, 134] on icon at bounding box center [10, 130] width 7 height 7
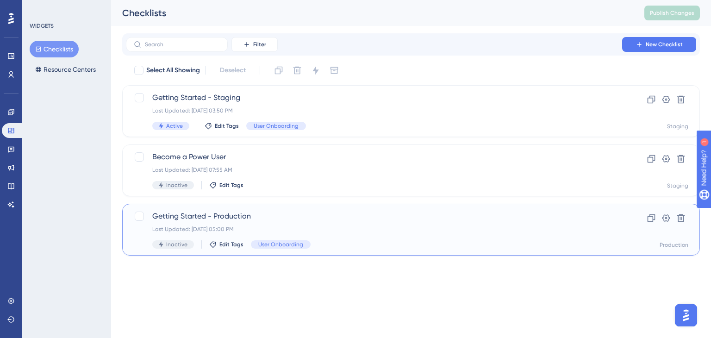
click at [349, 212] on span "Getting Started - Production" at bounding box center [373, 216] width 443 height 11
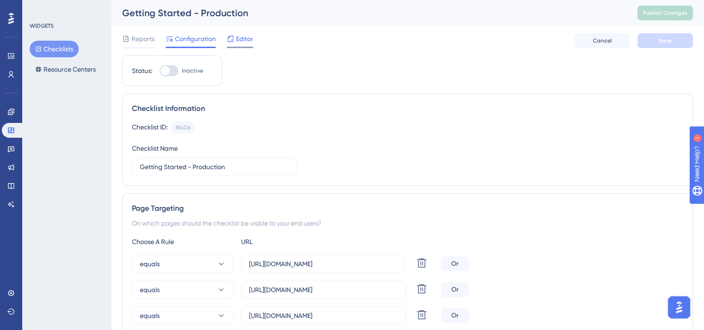
click at [232, 37] on icon at bounding box center [230, 38] width 7 height 7
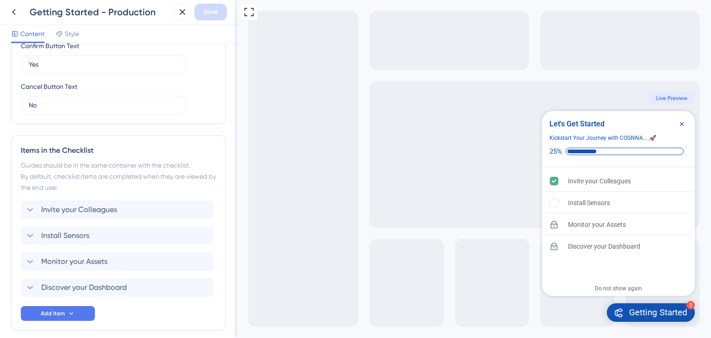
scroll to position [385, 0]
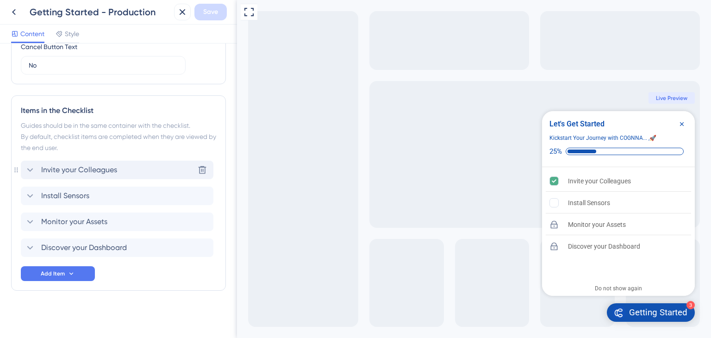
click at [27, 172] on icon at bounding box center [30, 169] width 11 height 11
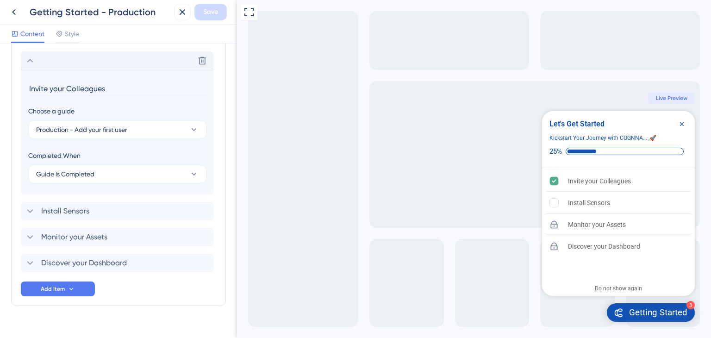
scroll to position [502, 0]
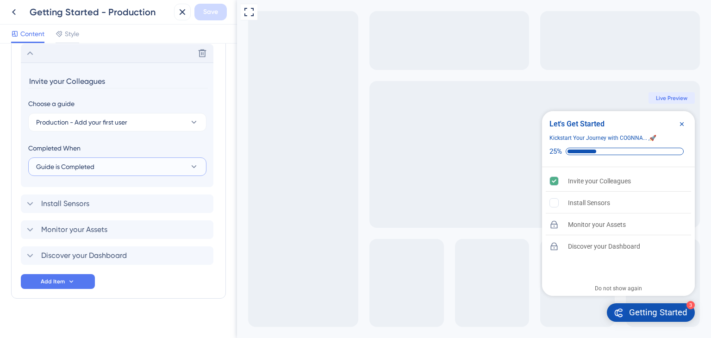
click at [193, 165] on icon at bounding box center [193, 166] width 9 height 9
click at [201, 168] on button "Guide is Completed" at bounding box center [117, 166] width 178 height 19
click at [28, 199] on icon at bounding box center [30, 203] width 11 height 11
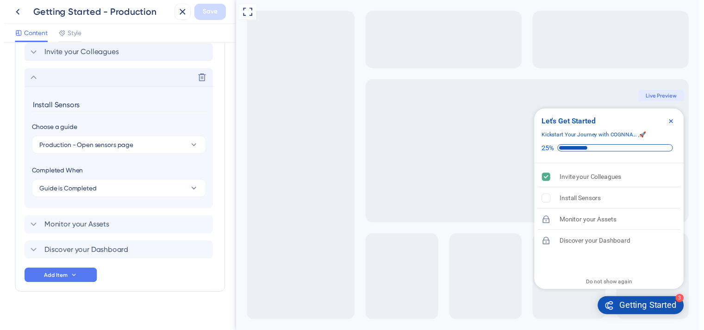
scroll to position [510, 0]
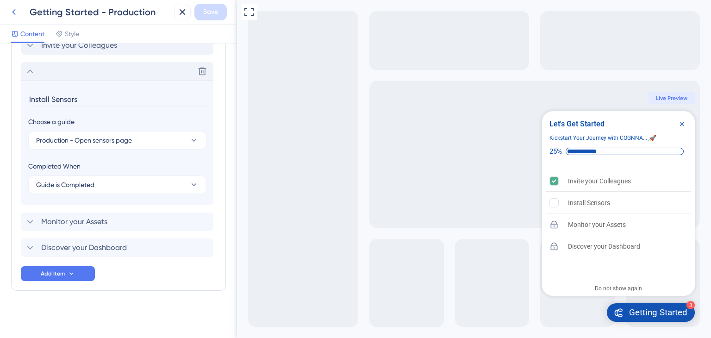
click at [16, 12] on icon at bounding box center [13, 11] width 11 height 11
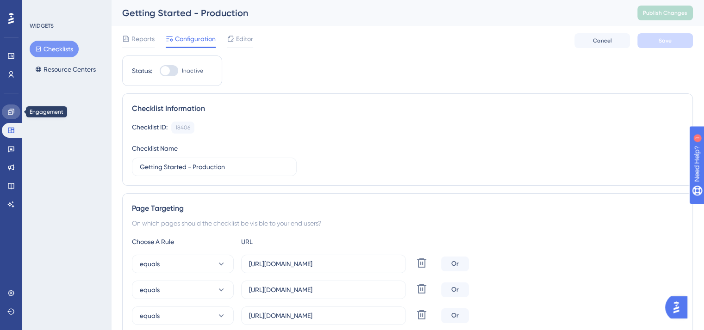
click at [9, 116] on link at bounding box center [11, 112] width 19 height 15
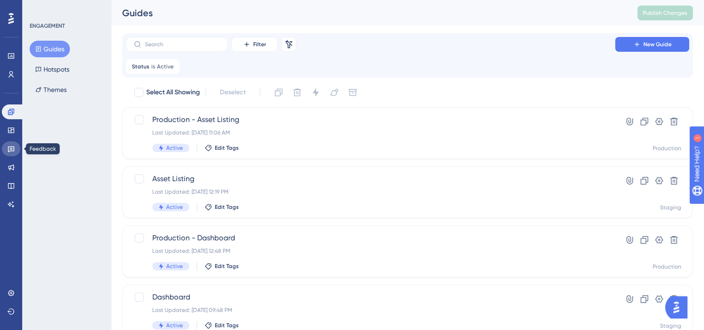
click at [5, 154] on link at bounding box center [11, 149] width 19 height 15
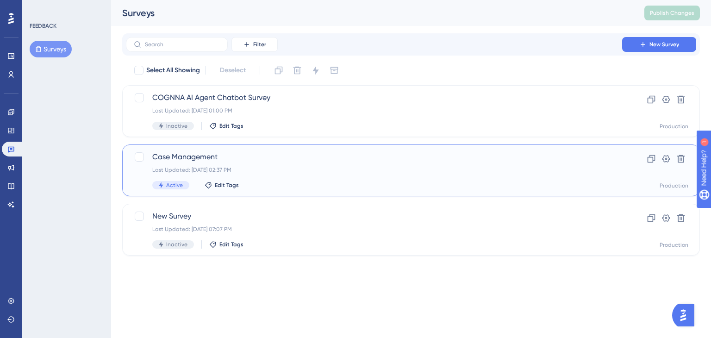
click at [591, 165] on div "Case Management Last Updated: Jun 02 2025, 02:37 PM Active Edit Tags" at bounding box center [373, 170] width 443 height 38
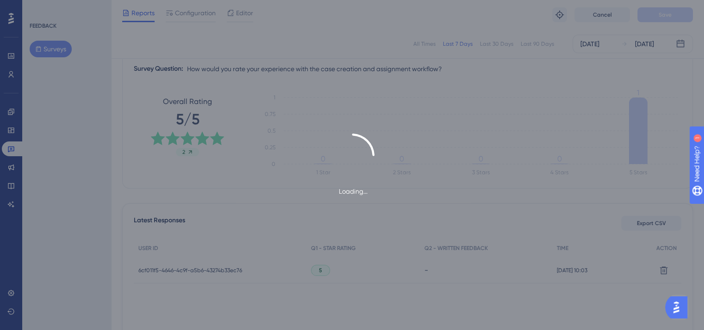
scroll to position [162, 0]
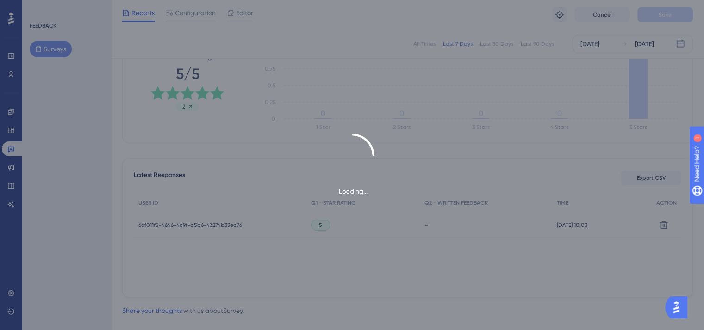
click at [335, 226] on div "Loading..." at bounding box center [352, 165] width 704 height 330
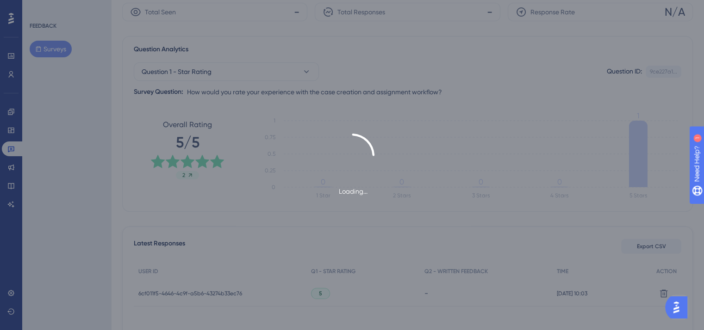
scroll to position [0, 0]
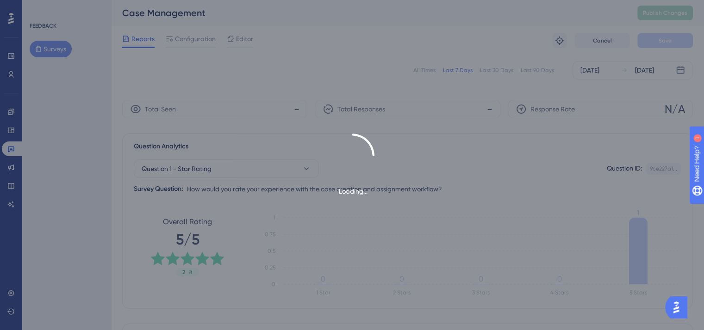
click at [249, 33] on div "Loading..." at bounding box center [352, 165] width 704 height 330
click at [245, 45] on div "Loading..." at bounding box center [352, 165] width 704 height 330
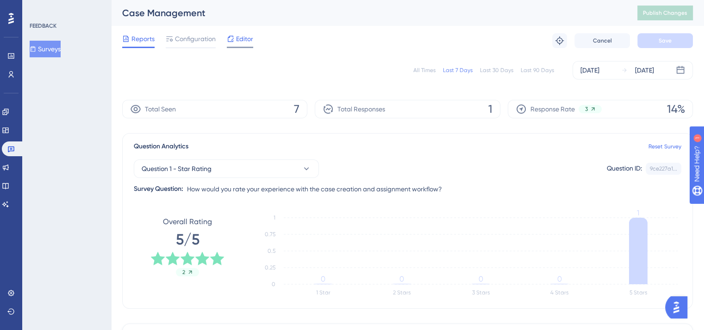
click at [243, 43] on span "Editor" at bounding box center [244, 38] width 17 height 11
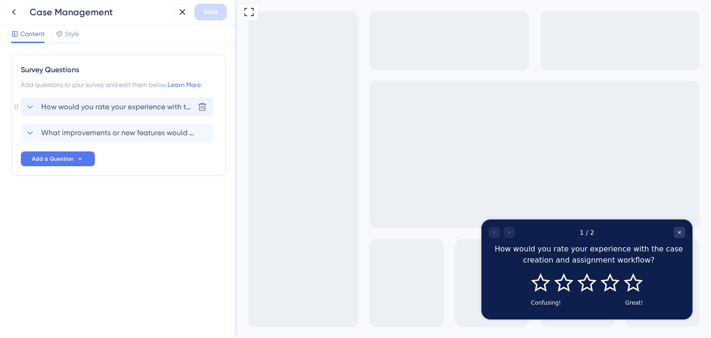
click at [29, 102] on icon at bounding box center [30, 106] width 11 height 11
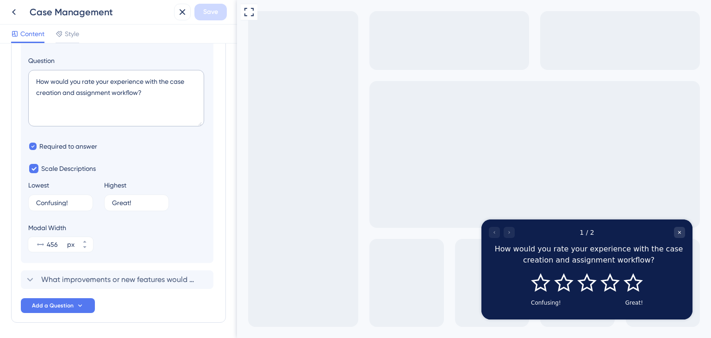
scroll to position [141, 0]
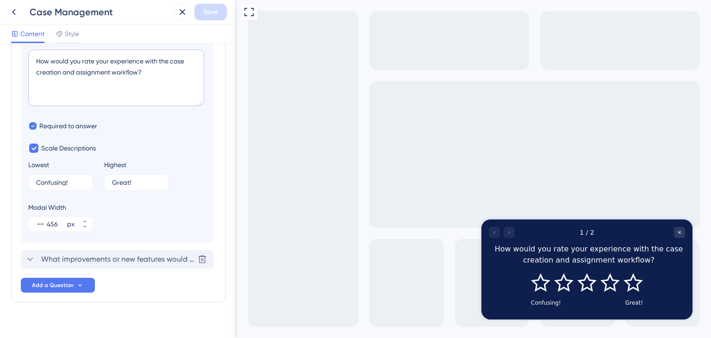
click at [31, 258] on icon at bounding box center [30, 259] width 11 height 11
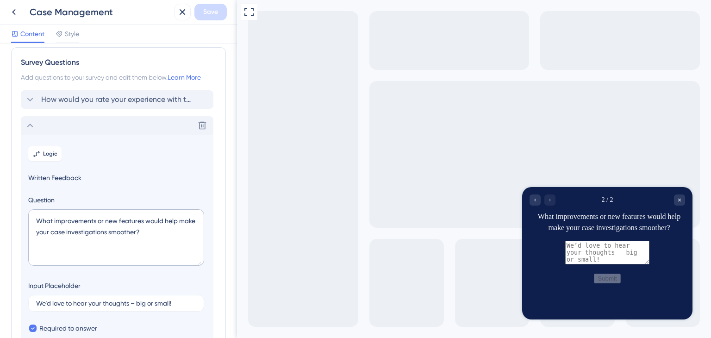
scroll to position [0, 0]
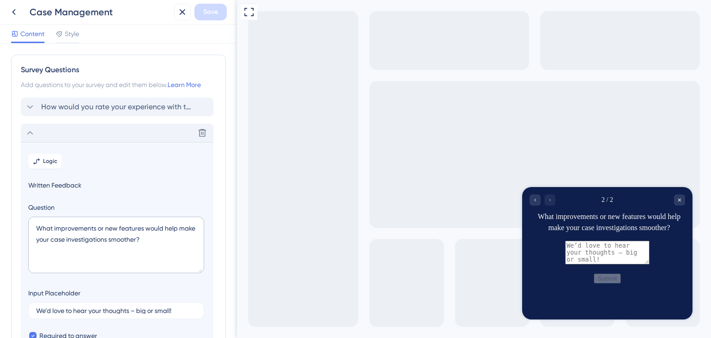
drag, startPoint x: 233, startPoint y: 174, endPoint x: 3, endPoint y: 78, distance: 249.8
click at [31, 135] on icon at bounding box center [30, 132] width 11 height 11
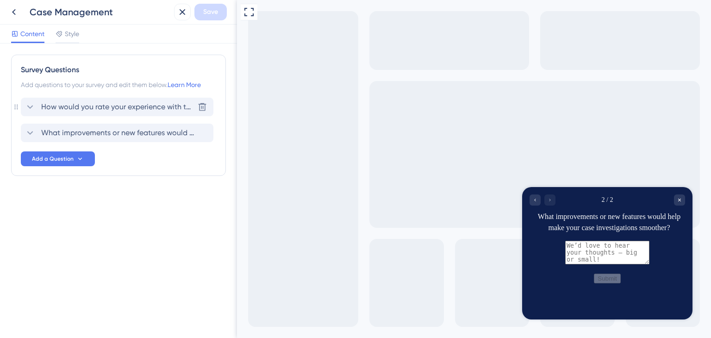
click at [68, 106] on span "How would you rate your experience with the case creation and assignment workfl…" at bounding box center [117, 106] width 153 height 11
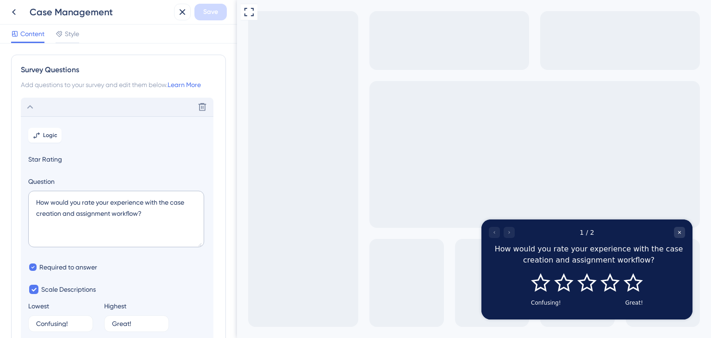
click at [137, 106] on div "Delete" at bounding box center [117, 107] width 193 height 19
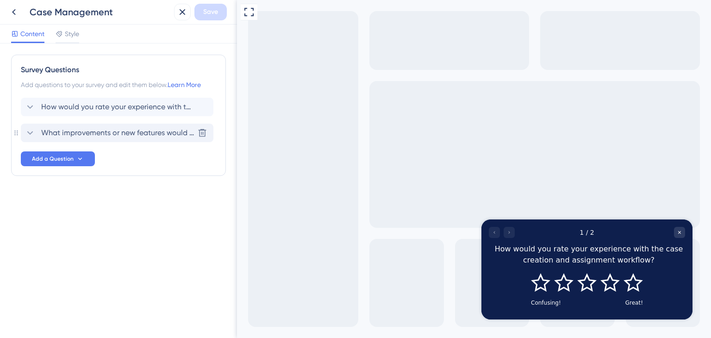
click at [131, 135] on span "What improvements or new features would help make your case investigations smoo…" at bounding box center [117, 132] width 153 height 11
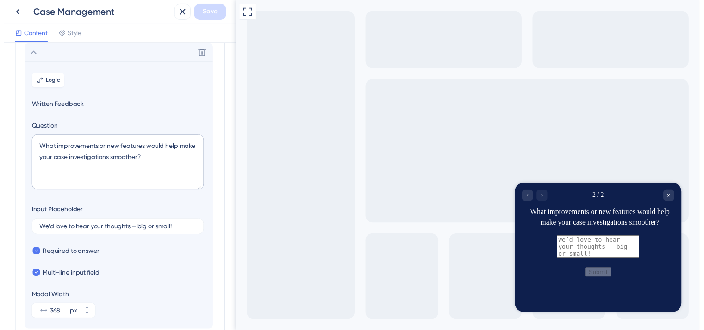
scroll to position [80, 0]
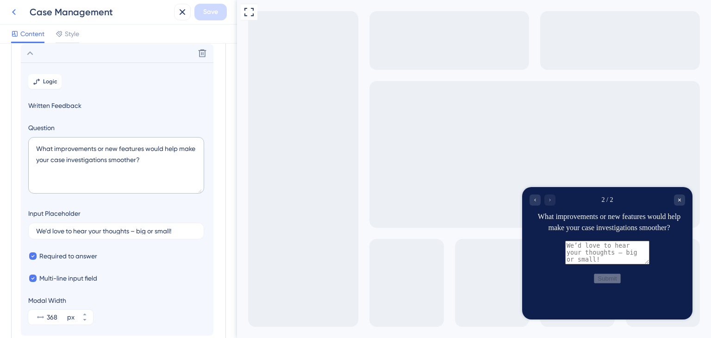
click at [8, 10] on icon at bounding box center [13, 11] width 11 height 11
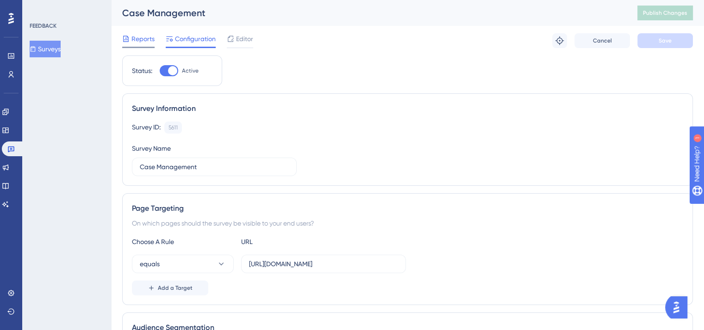
click at [137, 37] on span "Reports" at bounding box center [142, 38] width 23 height 11
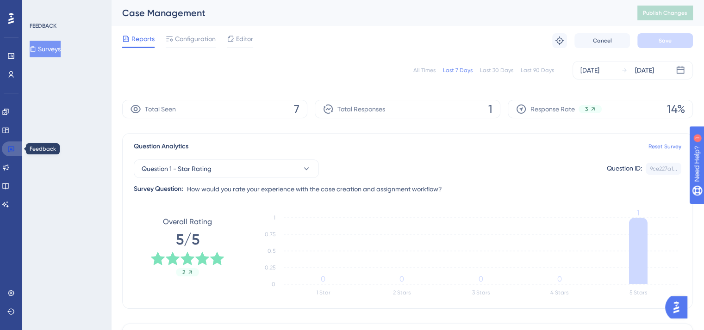
click at [9, 148] on icon at bounding box center [10, 148] width 7 height 7
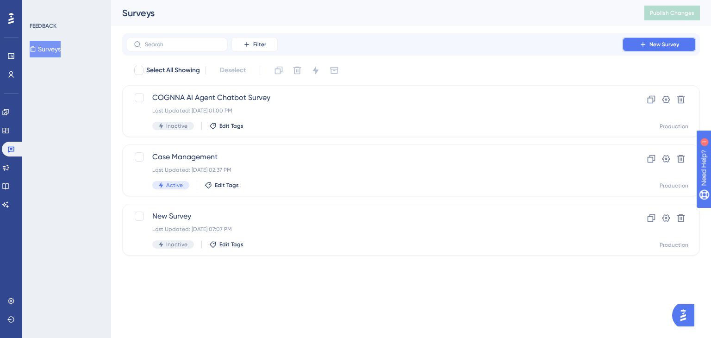
click at [652, 41] on span "New Survey" at bounding box center [664, 44] width 30 height 7
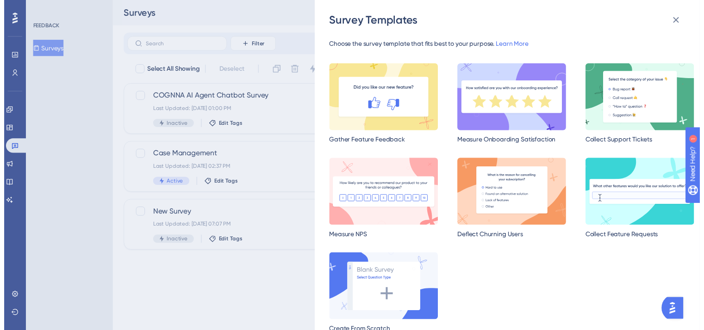
scroll to position [17, 0]
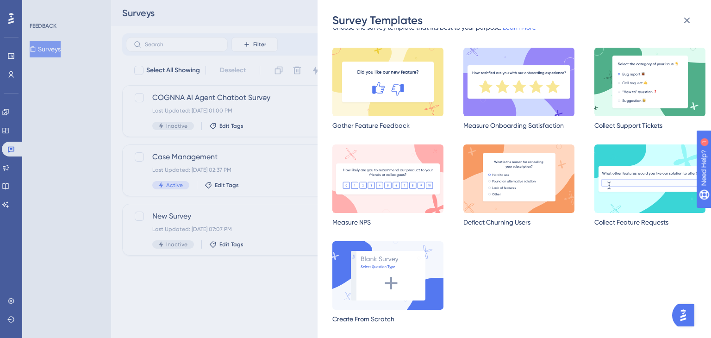
click at [304, 139] on div "Survey Templates Choose the survey template that fits best to your purpose. Lea…" at bounding box center [355, 169] width 711 height 338
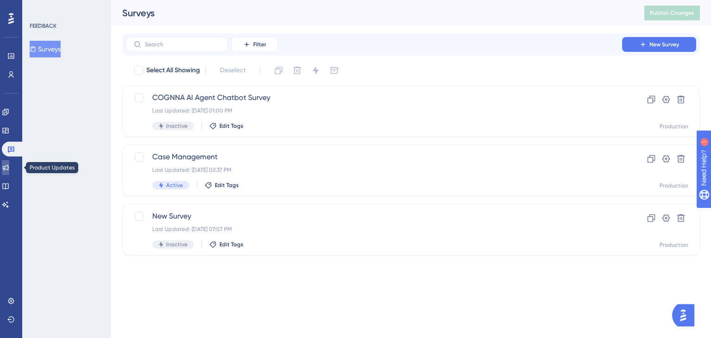
click at [9, 168] on icon at bounding box center [5, 167] width 7 height 7
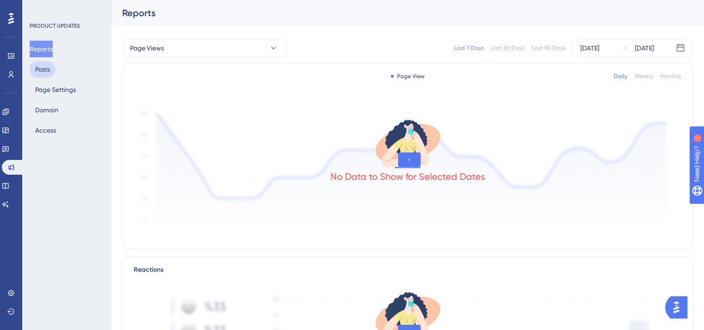
click at [53, 66] on button "Posts" at bounding box center [43, 69] width 26 height 17
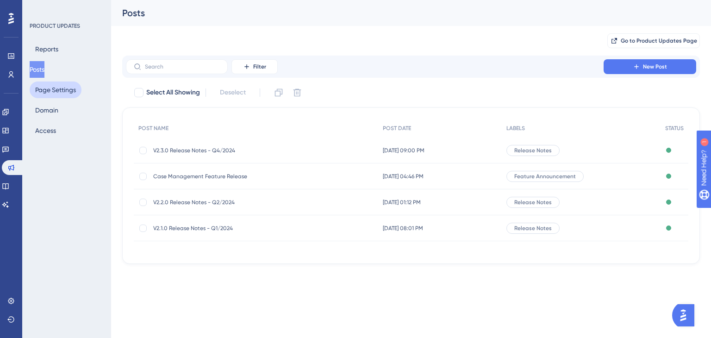
click at [50, 89] on button "Page Settings" at bounding box center [56, 89] width 52 height 17
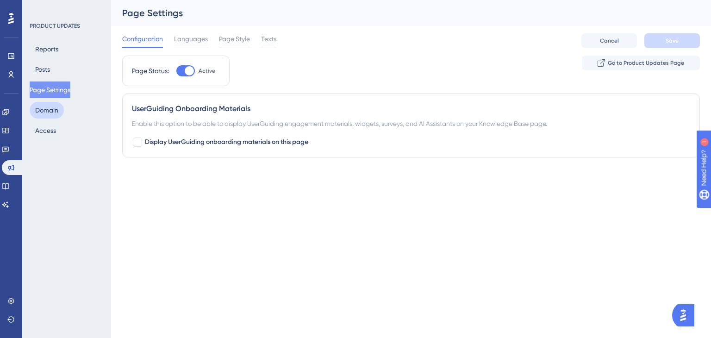
click at [47, 109] on button "Domain" at bounding box center [47, 110] width 34 height 17
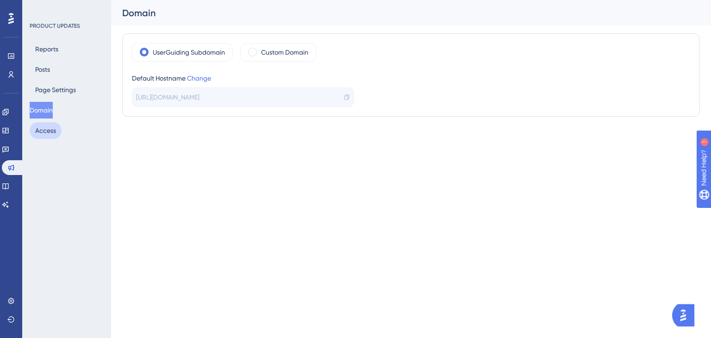
click at [46, 132] on button "Access" at bounding box center [46, 130] width 32 height 17
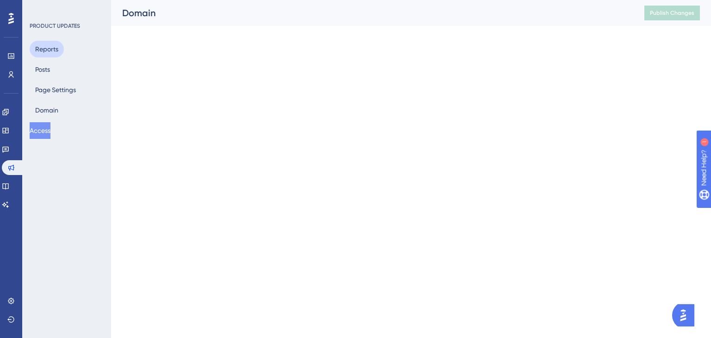
click at [44, 47] on button "Reports" at bounding box center [47, 49] width 34 height 17
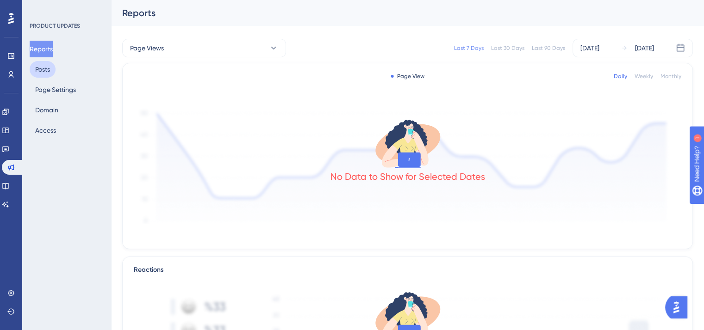
click at [52, 68] on button "Posts" at bounding box center [43, 69] width 26 height 17
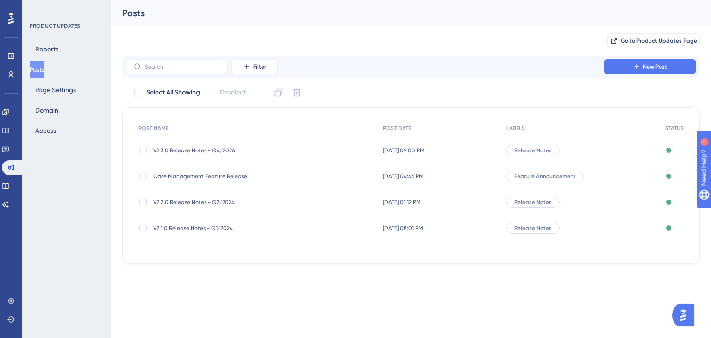
click at [230, 149] on span "V2.3.0 Release Notes - Q4/2024" at bounding box center [227, 150] width 148 height 7
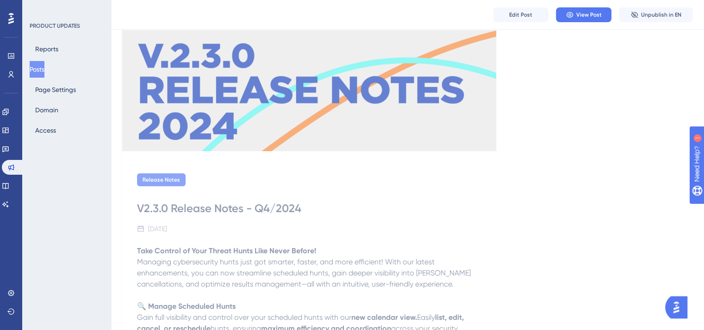
scroll to position [133, 0]
click at [44, 72] on button "Posts" at bounding box center [37, 69] width 15 height 17
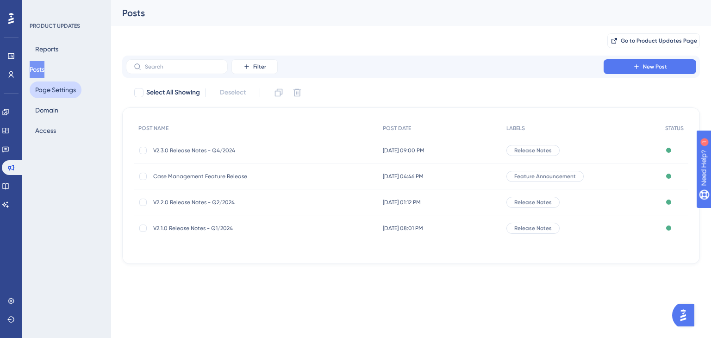
click at [55, 91] on button "Page Settings" at bounding box center [56, 89] width 52 height 17
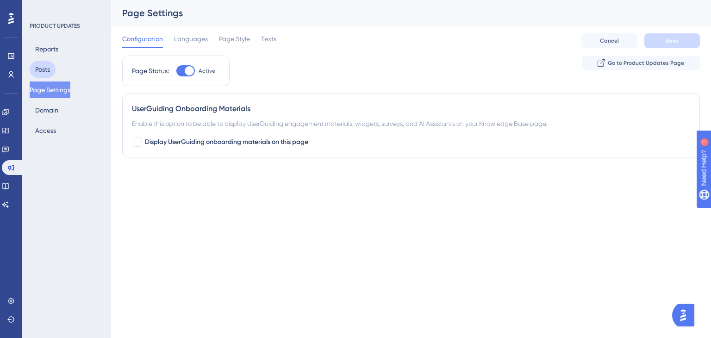
click at [52, 76] on button "Posts" at bounding box center [43, 69] width 26 height 17
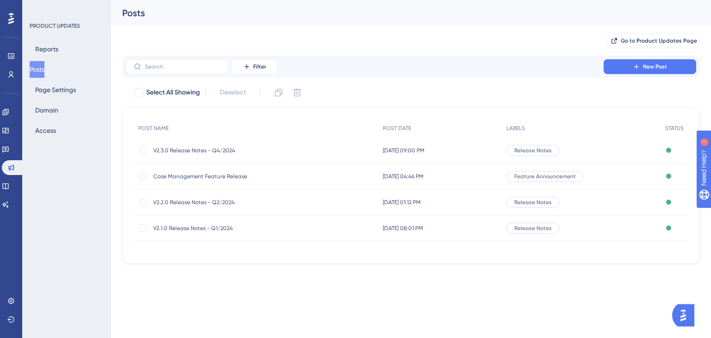
click at [44, 68] on button "Posts" at bounding box center [37, 69] width 15 height 17
click at [50, 89] on button "Page Settings" at bounding box center [56, 89] width 52 height 17
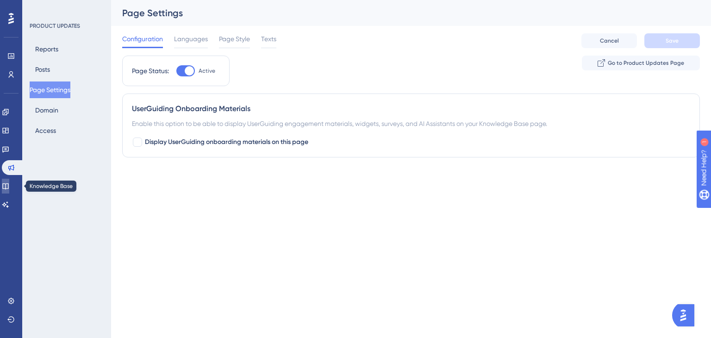
click at [9, 182] on icon at bounding box center [5, 185] width 7 height 7
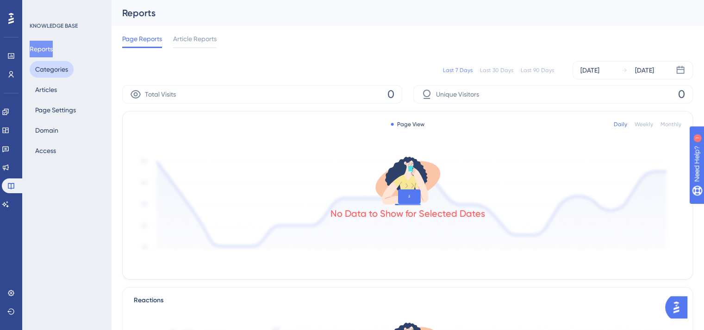
click at [50, 66] on button "Categories" at bounding box center [52, 69] width 44 height 17
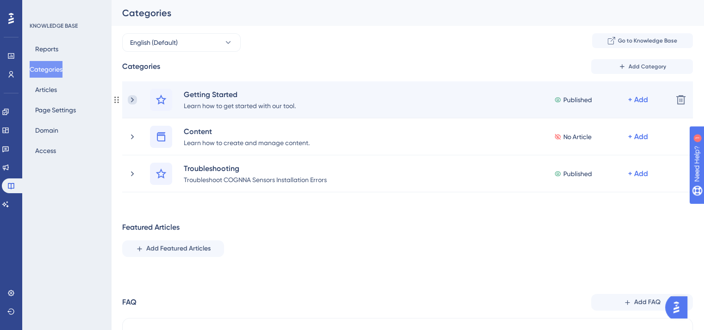
click at [133, 97] on icon at bounding box center [132, 99] width 9 height 9
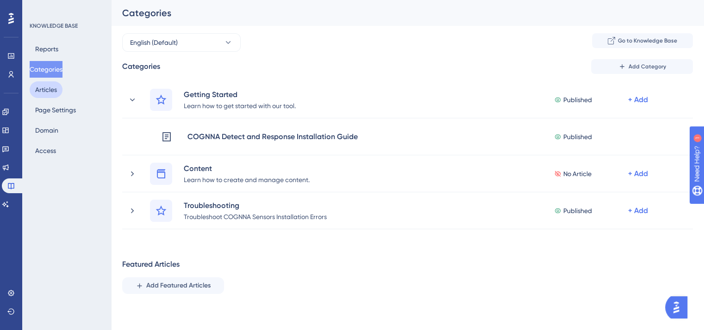
click at [55, 93] on button "Articles" at bounding box center [46, 89] width 33 height 17
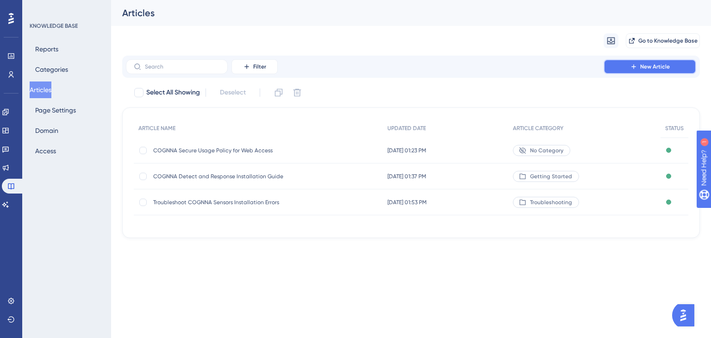
click at [638, 66] on button "New Article" at bounding box center [650, 66] width 93 height 15
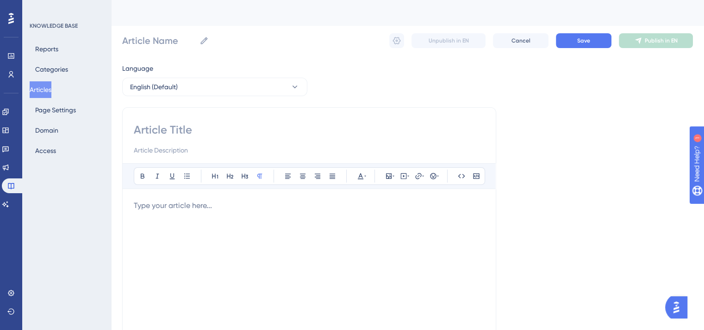
click at [169, 132] on input at bounding box center [309, 130] width 351 height 15
click at [164, 213] on div at bounding box center [309, 302] width 351 height 204
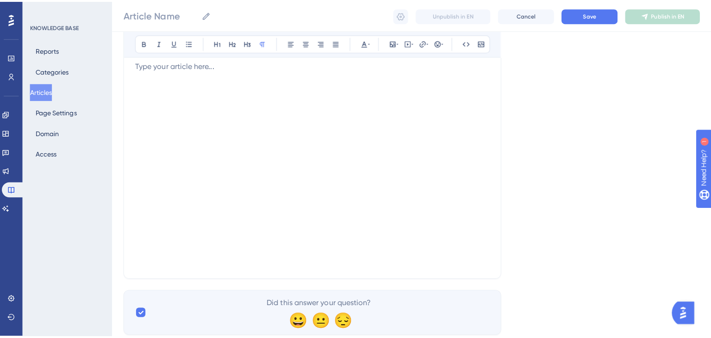
scroll to position [44, 0]
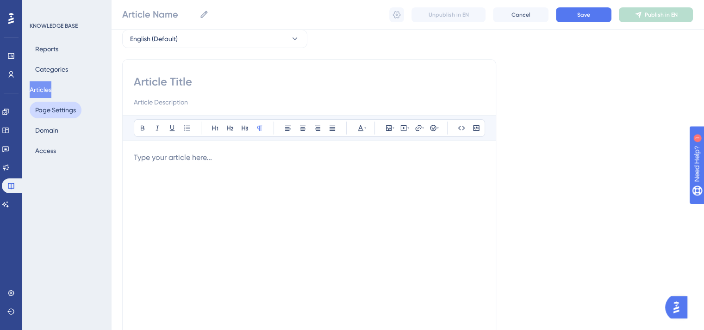
click at [60, 109] on button "Page Settings" at bounding box center [56, 110] width 52 height 17
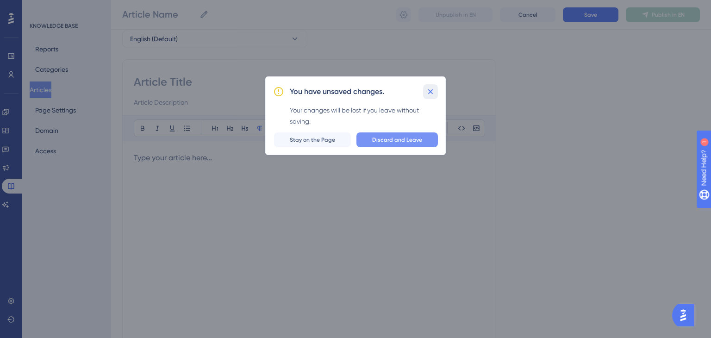
drag, startPoint x: 428, startPoint y: 95, endPoint x: 391, endPoint y: 141, distance: 59.3
click at [391, 141] on div "You have unsaved changes. Your changes will be lost if you leave without saving…" at bounding box center [355, 115] width 181 height 79
click at [391, 141] on span "Discard and Leave" at bounding box center [397, 139] width 50 height 7
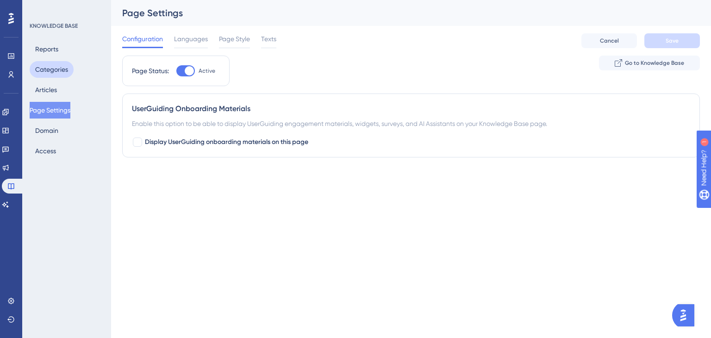
click at [50, 69] on button "Categories" at bounding box center [52, 69] width 44 height 17
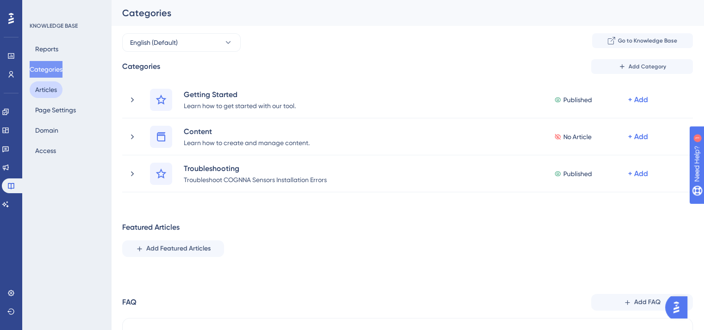
click at [61, 93] on button "Articles" at bounding box center [46, 89] width 33 height 17
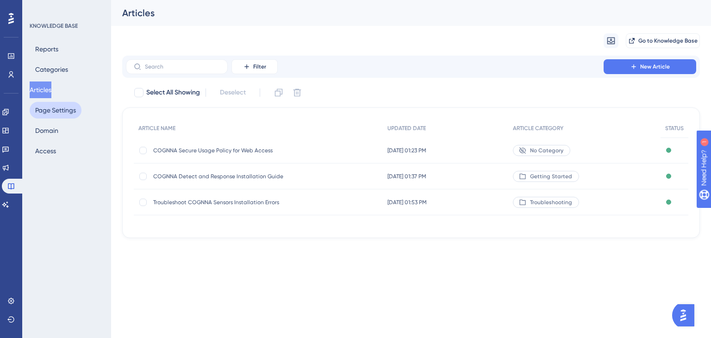
click at [58, 108] on button "Page Settings" at bounding box center [56, 110] width 52 height 17
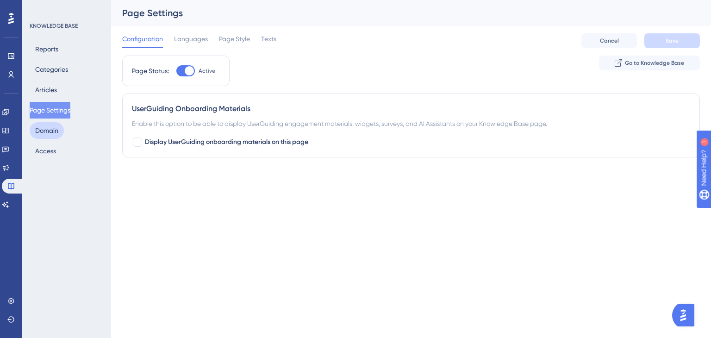
click at [50, 127] on button "Domain" at bounding box center [47, 130] width 34 height 17
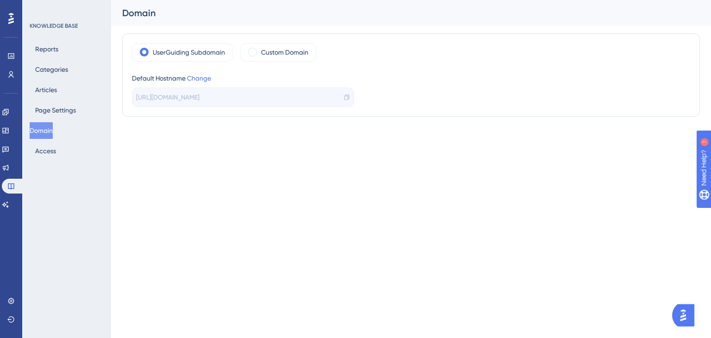
click at [234, 83] on div "Default Hostname Change" at bounding box center [243, 78] width 222 height 11
click at [199, 94] on span "[URL][DOMAIN_NAME]" at bounding box center [167, 97] width 63 height 11
click at [177, 96] on span "[URL][DOMAIN_NAME]" at bounding box center [167, 97] width 63 height 11
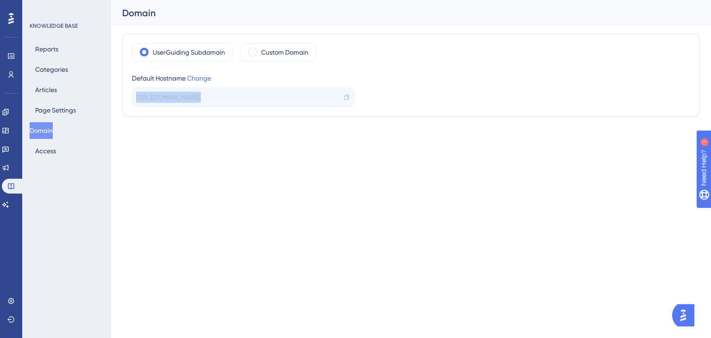
click at [177, 96] on span "[URL][DOMAIN_NAME]" at bounding box center [167, 97] width 63 height 11
click at [257, 50] on div "Custom Domain" at bounding box center [278, 52] width 76 height 19
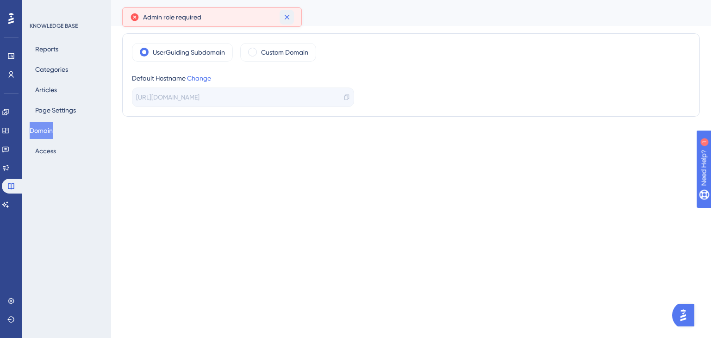
click at [285, 15] on icon at bounding box center [286, 16] width 9 height 9
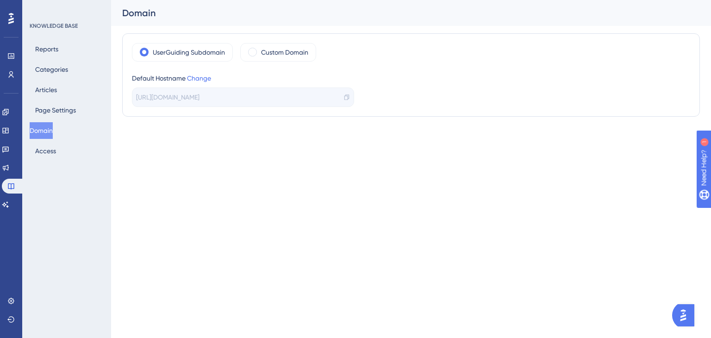
click at [44, 162] on div "KNOWLEDGE BASE Reports Categories Articles Page Settings Domain Access" at bounding box center [66, 169] width 89 height 338
click at [44, 154] on button "Access" at bounding box center [46, 151] width 32 height 17
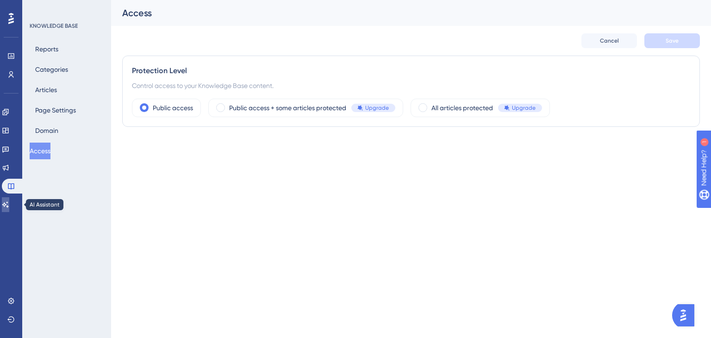
click at [9, 207] on icon at bounding box center [5, 204] width 7 height 7
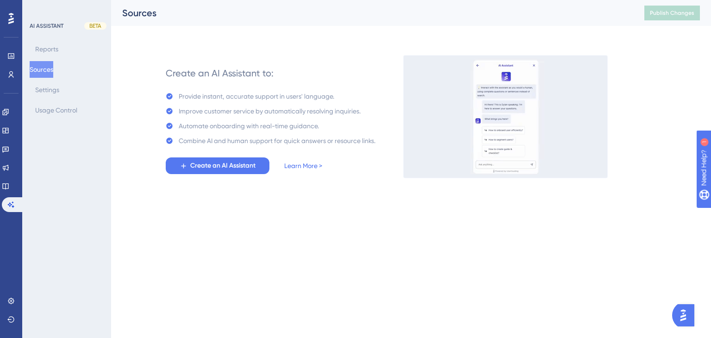
click at [276, 142] on div "Combine AI and human support for quick answers or resource links." at bounding box center [277, 140] width 197 height 11
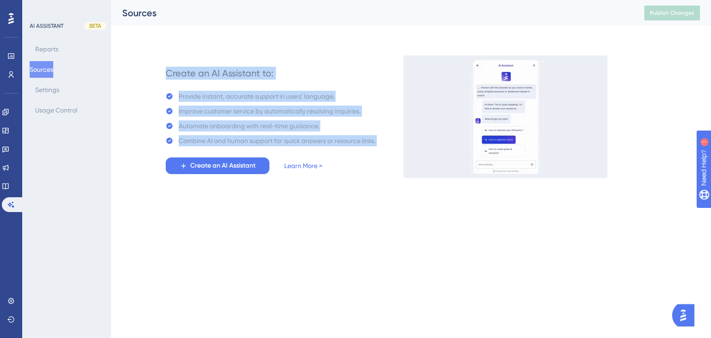
drag, startPoint x: 276, startPoint y: 142, endPoint x: 213, endPoint y: 67, distance: 97.9
click at [213, 67] on div "Create an AI Assistant to: Provide instant, accurate support in users' language…" at bounding box center [271, 116] width 210 height 115
click at [213, 67] on div "Create an AI Assistant to:" at bounding box center [220, 73] width 108 height 13
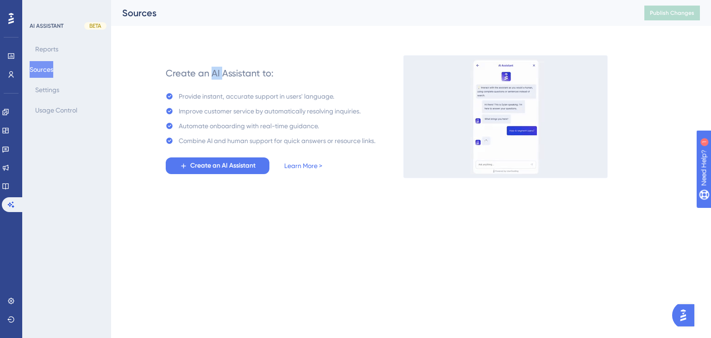
click at [213, 67] on div "Create an AI Assistant to:" at bounding box center [220, 73] width 108 height 13
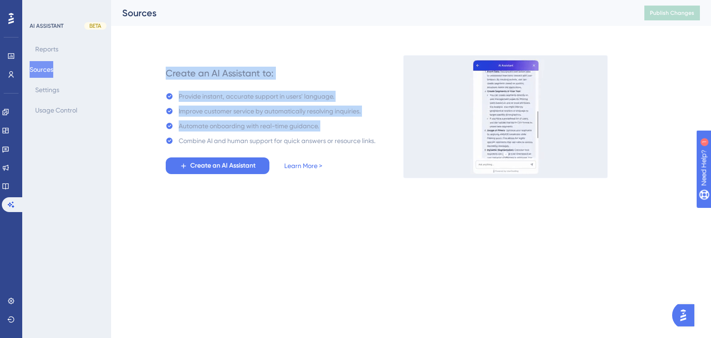
drag, startPoint x: 213, startPoint y: 67, endPoint x: 246, endPoint y: 131, distance: 71.6
click at [246, 131] on div "Create an AI Assistant to: Provide instant, accurate support in users' language…" at bounding box center [271, 116] width 210 height 115
click at [246, 131] on div "Automate onboarding with real-time guidance." at bounding box center [249, 125] width 140 height 11
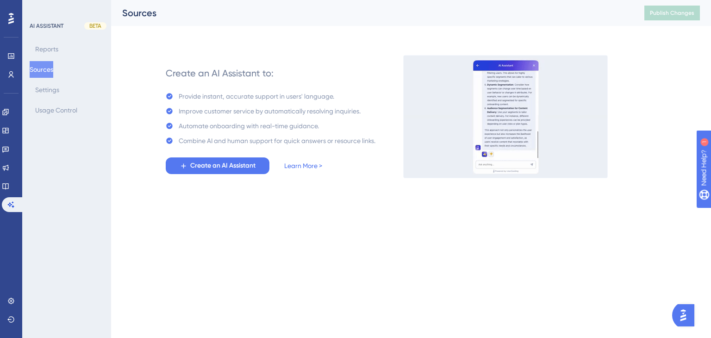
click at [68, 110] on div "AI ASSISTANT BETA Reports Sources Settings Usage Control" at bounding box center [66, 169] width 89 height 338
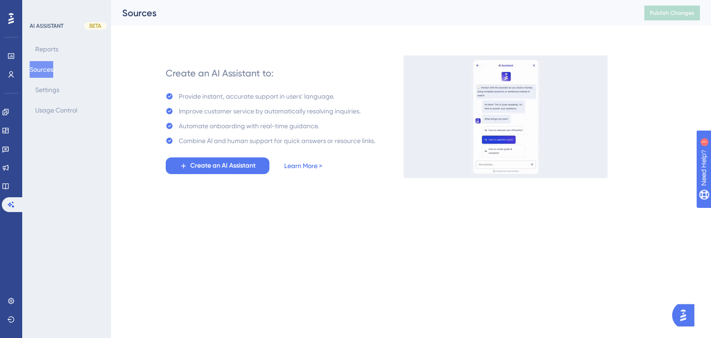
click at [307, 168] on link "Learn More >" at bounding box center [303, 165] width 38 height 11
click at [185, 99] on div "Provide instant, accurate support in users' language." at bounding box center [257, 96] width 156 height 11
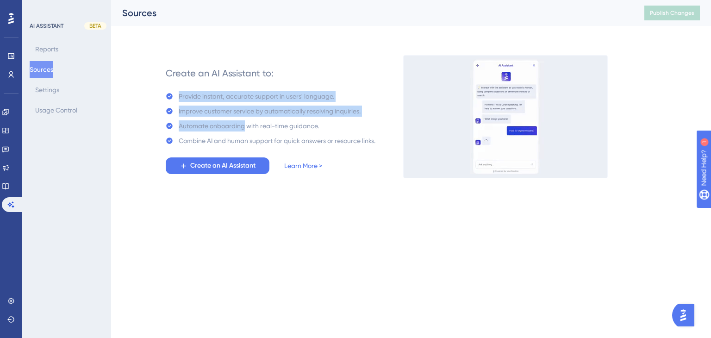
drag, startPoint x: 185, startPoint y: 99, endPoint x: 226, endPoint y: 124, distance: 47.5
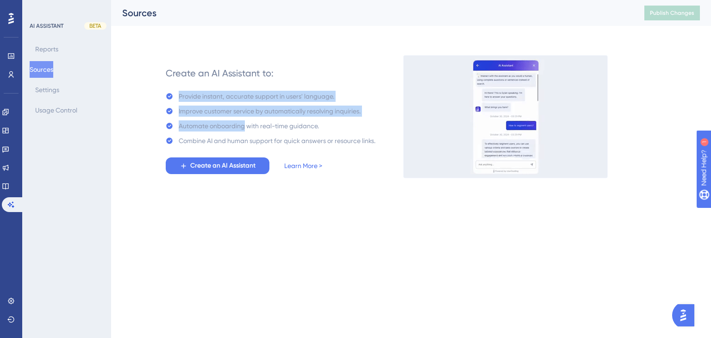
click at [226, 124] on div "Provide instant, accurate support in users' language. Improve customer service …" at bounding box center [271, 119] width 210 height 56
click at [226, 124] on div "Automate onboarding with real-time guidance." at bounding box center [249, 125] width 140 height 11
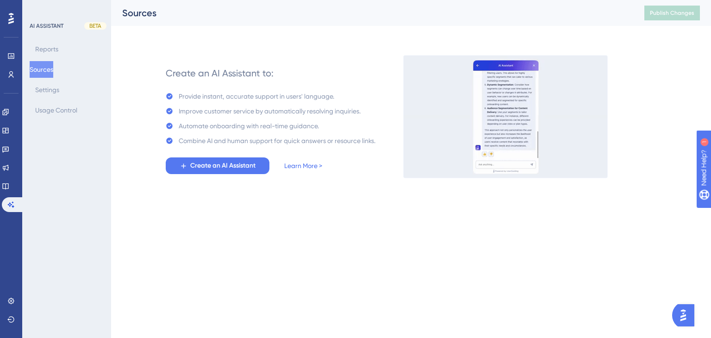
click at [273, 126] on div "Automate onboarding with real-time guidance." at bounding box center [249, 125] width 140 height 11
drag, startPoint x: 273, startPoint y: 126, endPoint x: 332, endPoint y: 138, distance: 60.5
click at [332, 138] on div "Provide instant, accurate support in users' language. Improve customer service …" at bounding box center [271, 119] width 210 height 56
click at [332, 138] on div "Combine AI and human support for quick answers or resource links." at bounding box center [277, 140] width 197 height 11
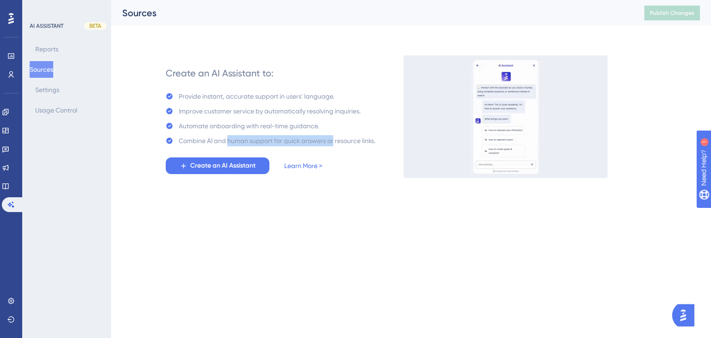
drag, startPoint x: 332, startPoint y: 138, endPoint x: 233, endPoint y: 137, distance: 98.6
click at [233, 137] on div "Combine AI and human support for quick answers or resource links." at bounding box center [277, 140] width 197 height 11
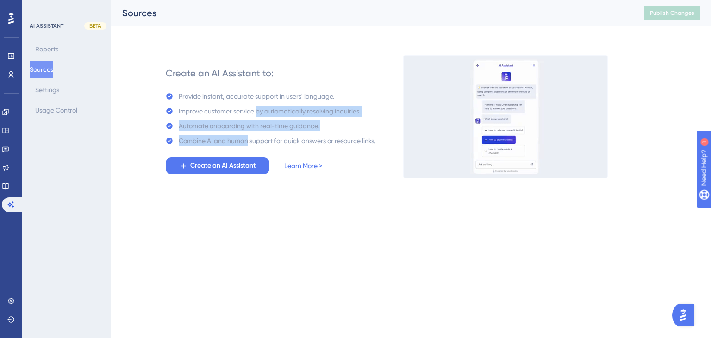
drag, startPoint x: 233, startPoint y: 137, endPoint x: 259, endPoint y: 106, distance: 40.8
click at [259, 106] on div "Provide instant, accurate support in users' language. Improve customer service …" at bounding box center [271, 119] width 210 height 56
click at [259, 106] on div "Improve customer service by automatically resolving inquiries." at bounding box center [270, 111] width 182 height 11
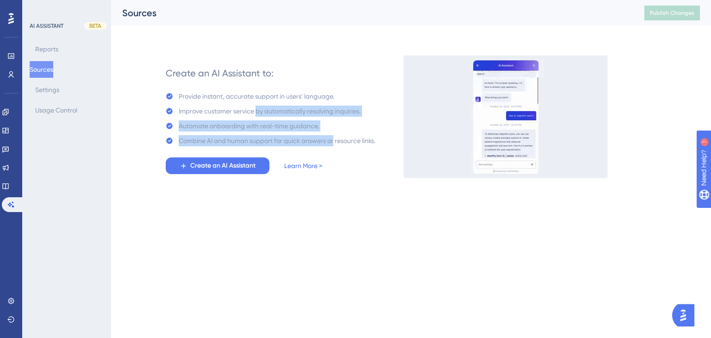
drag, startPoint x: 259, startPoint y: 106, endPoint x: 329, endPoint y: 143, distance: 79.5
click at [329, 143] on div "Provide instant, accurate support in users' language. Improve customer service …" at bounding box center [271, 119] width 210 height 56
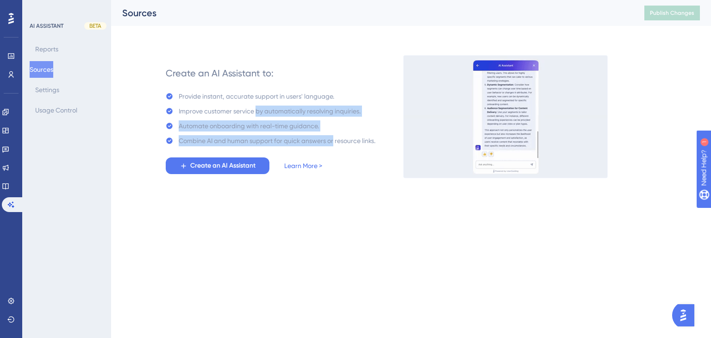
click at [329, 143] on div "Combine AI and human support for quick answers or resource links." at bounding box center [277, 140] width 197 height 11
drag, startPoint x: 329, startPoint y: 143, endPoint x: 232, endPoint y: 109, distance: 102.3
click at [232, 109] on div "Provide instant, accurate support in users' language. Improve customer service …" at bounding box center [271, 119] width 210 height 56
click at [232, 109] on div "Improve customer service by automatically resolving inquiries." at bounding box center [270, 111] width 182 height 11
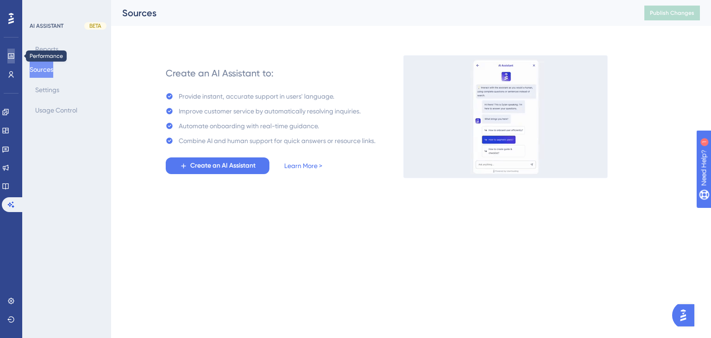
click at [9, 62] on link at bounding box center [10, 56] width 7 height 15
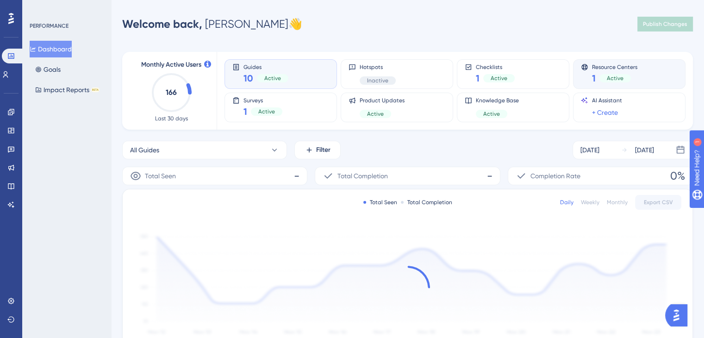
click at [595, 78] on div "1 Active" at bounding box center [614, 78] width 45 height 13
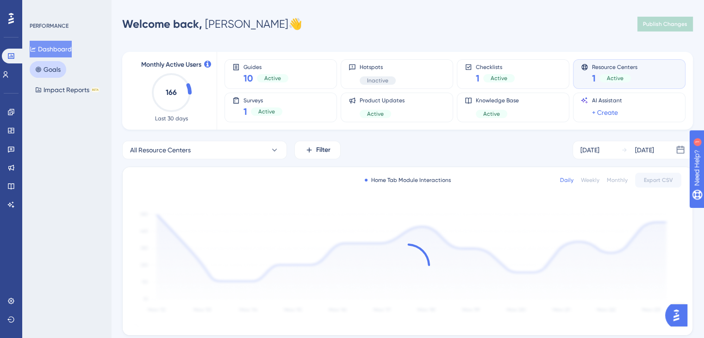
click at [60, 65] on button "Goals" at bounding box center [48, 69] width 37 height 17
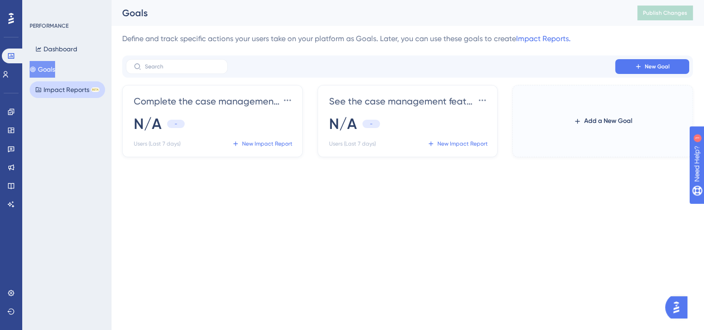
click at [74, 90] on button "Impact Reports BETA" at bounding box center [67, 89] width 75 height 17
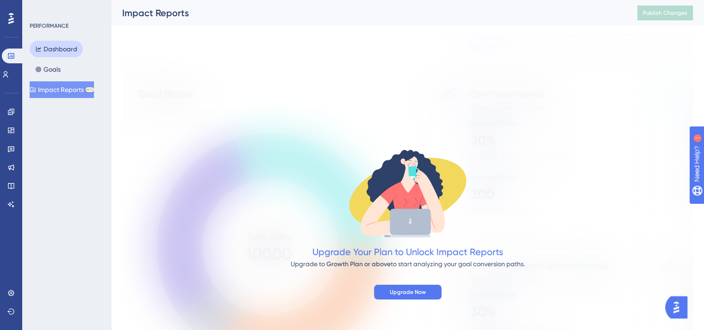
click at [48, 53] on button "Dashboard" at bounding box center [56, 49] width 53 height 17
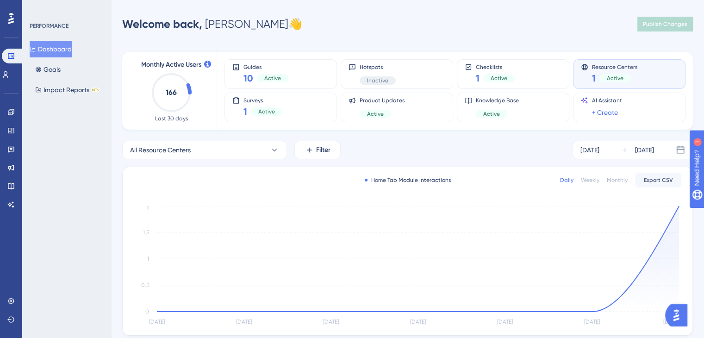
scroll to position [107, 0]
